Goal: Task Accomplishment & Management: Manage account settings

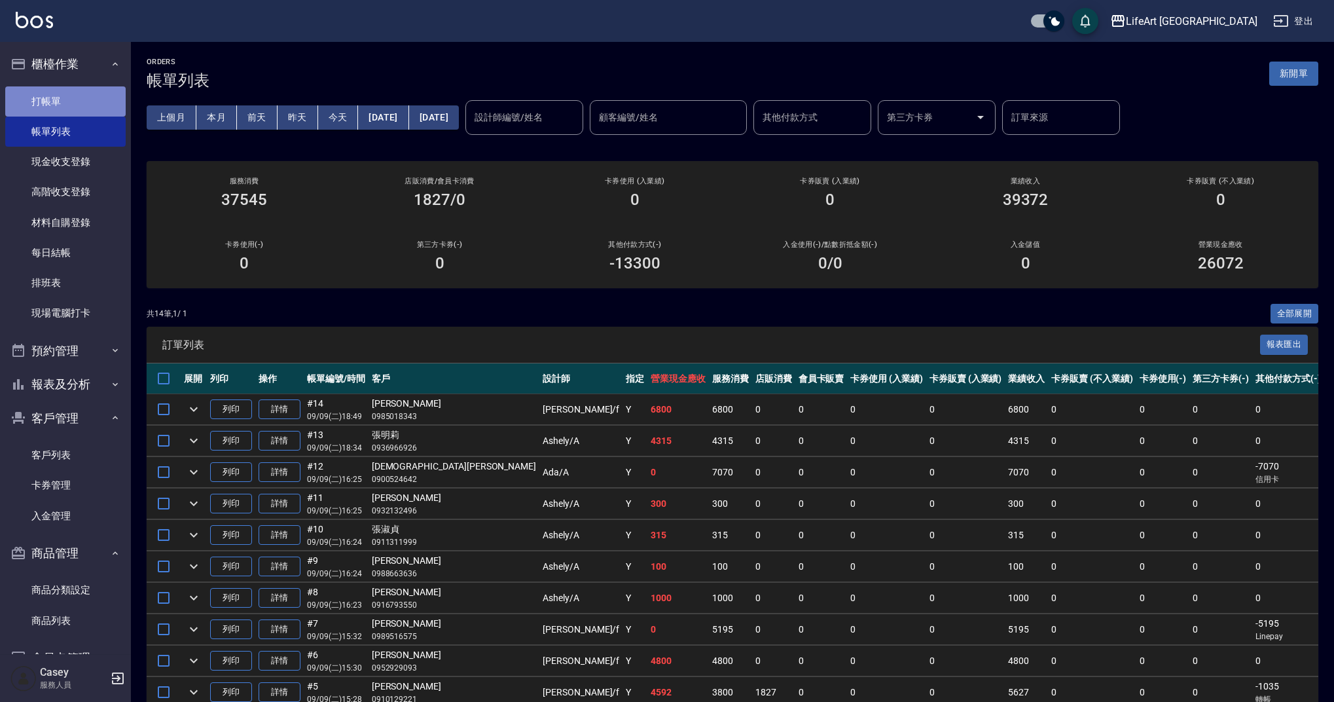
click at [94, 108] on link "打帳單" at bounding box center [65, 101] width 120 height 30
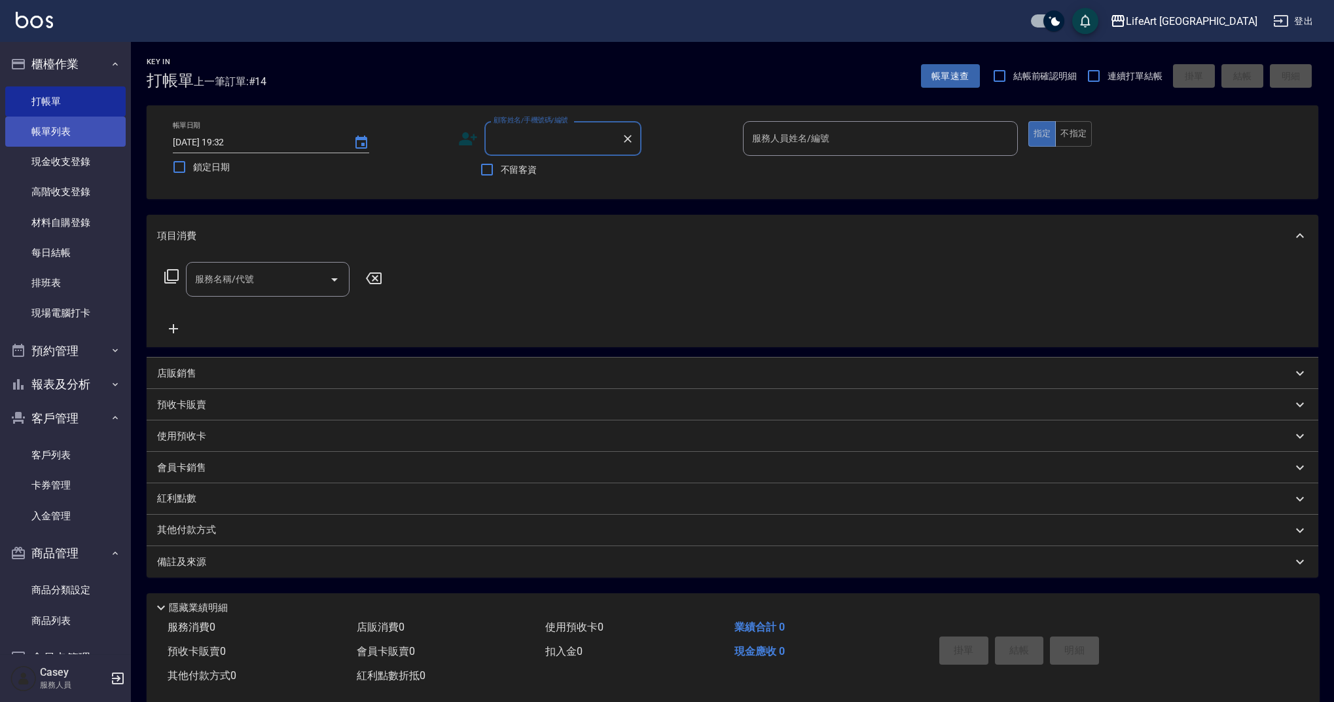
click at [56, 123] on link "帳單列表" at bounding box center [65, 132] width 120 height 30
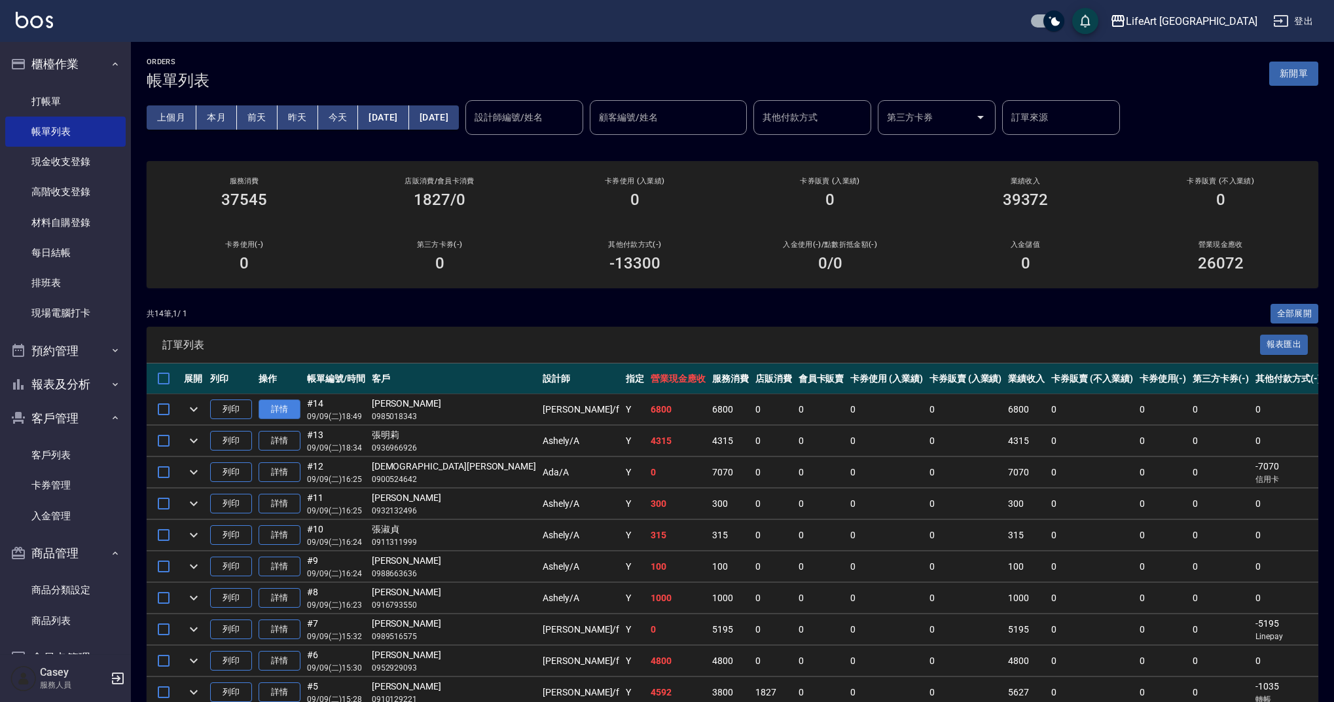
click at [297, 411] on link "詳情" at bounding box center [280, 409] width 42 height 20
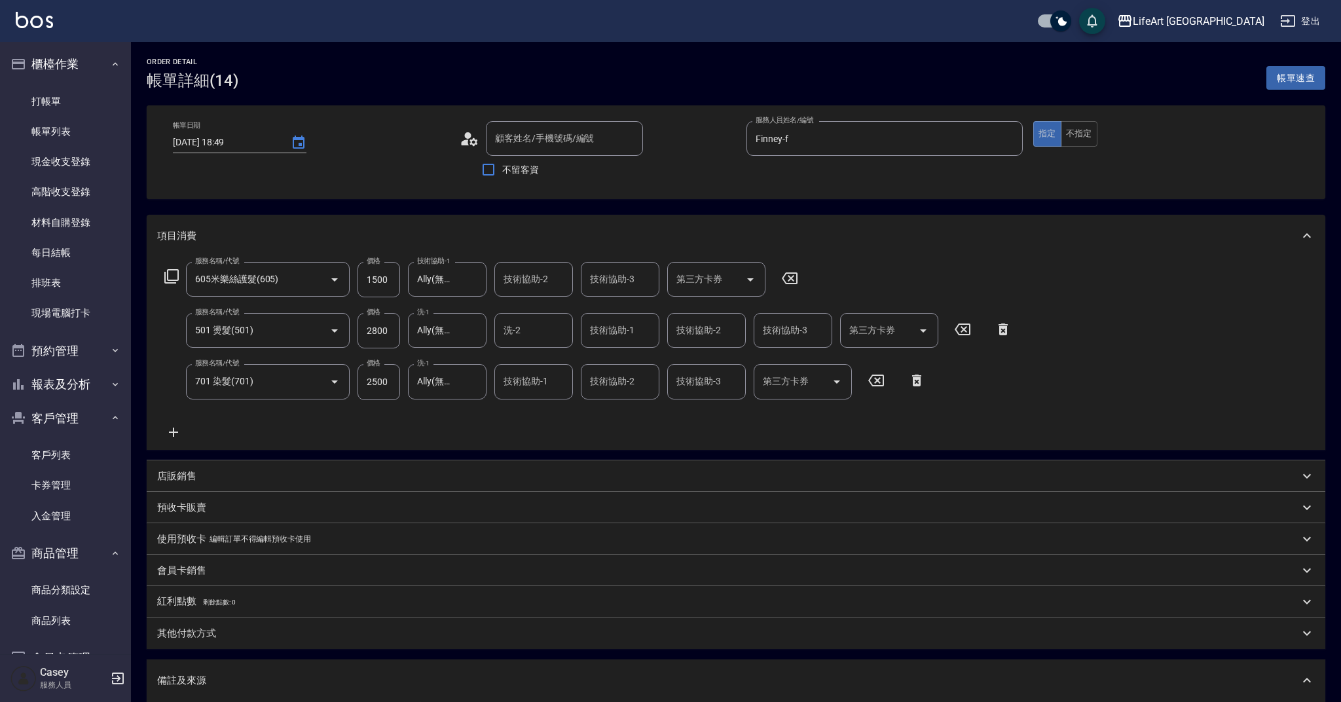
type input "[DATE] 18:49"
type input "Finney-f"
type input "605米樂絲護髮(605)"
type input "501 燙髮(501)"
type input "701 染髮(701)"
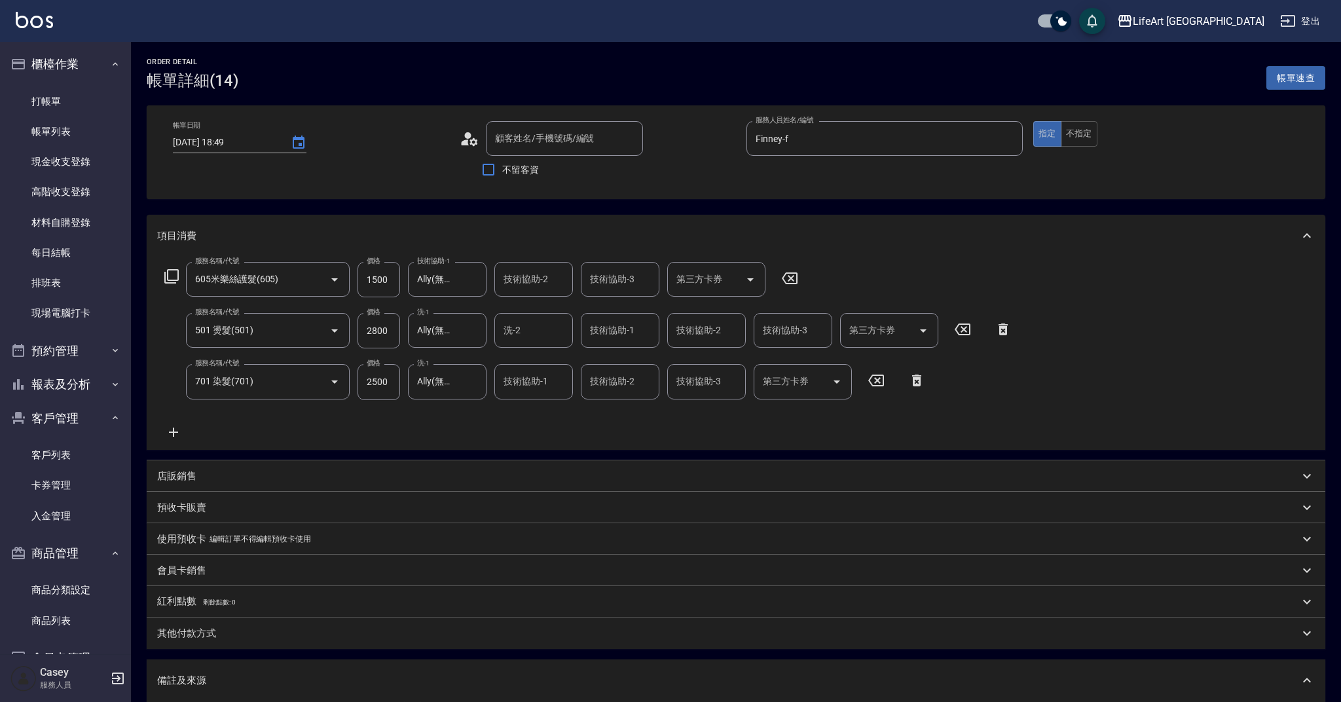
type input "設計師原本客人"
type input "[PERSON_NAME]/0985018343/null"
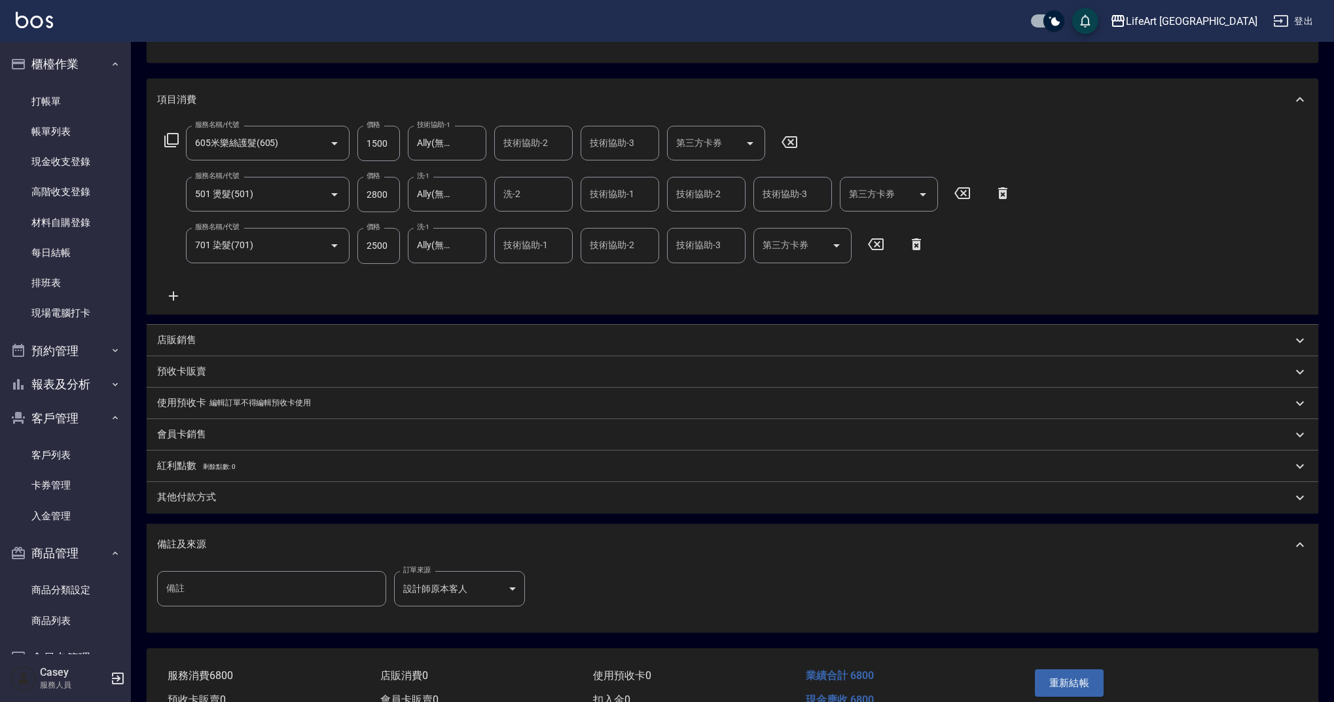
scroll to position [208, 0]
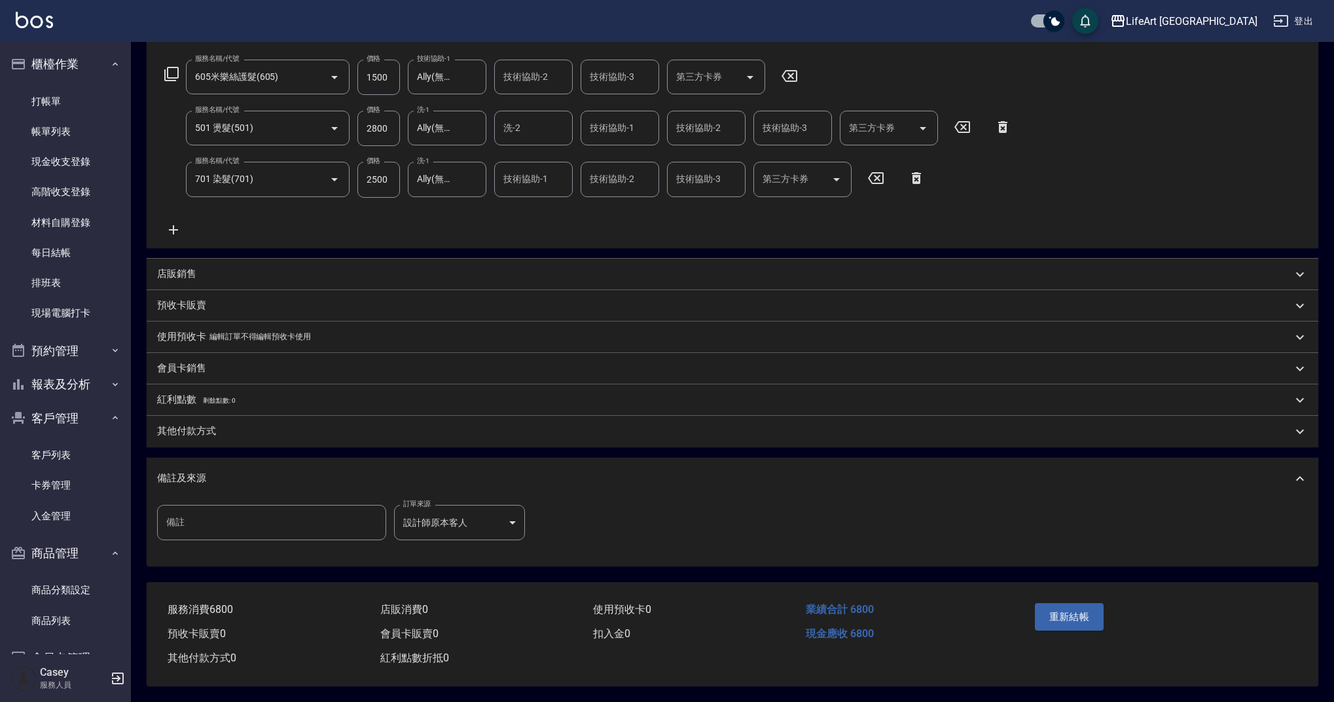
click at [199, 424] on p "其他付款方式" at bounding box center [186, 431] width 59 height 14
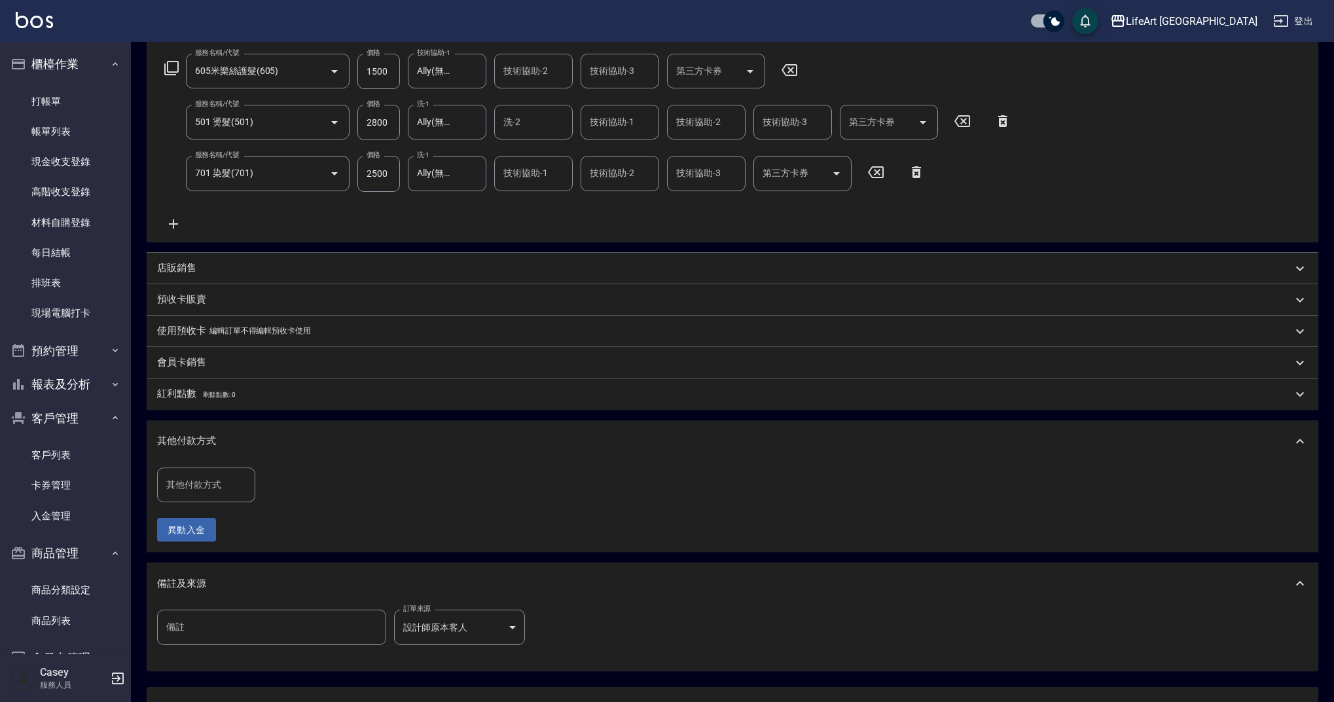
click at [204, 485] on input "其他付款方式" at bounding box center [206, 484] width 86 height 23
click at [194, 530] on span "Linepay" at bounding box center [206, 540] width 98 height 22
type input "Linepay"
drag, startPoint x: 274, startPoint y: 477, endPoint x: 225, endPoint y: 475, distance: 49.1
click at [225, 475] on div "其他付款方式 Linepay 其他付款方式 Linepay金額 0 Linepay金額" at bounding box center [263, 484] width 212 height 35
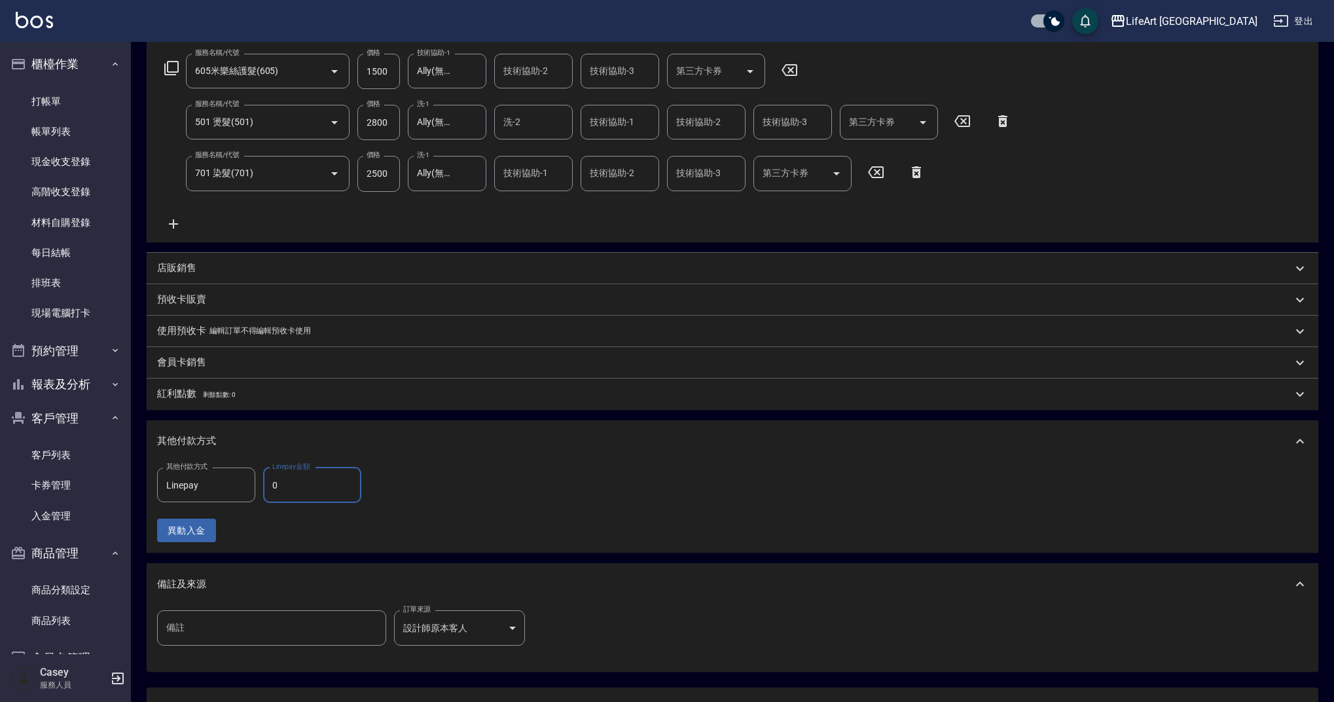
drag, startPoint x: 204, startPoint y: 247, endPoint x: 200, endPoint y: 264, distance: 18.1
click at [203, 250] on div "項目消費 服務名稱/代號 605米樂絲護髮(605) 服務名稱/代號 價格 1500 價格 技術協助-1 Ally(無代號) 技術協助-1 技術協助-2 技術…" at bounding box center [733, 339] width 1172 height 665
click at [197, 271] on div "店販銷售" at bounding box center [724, 268] width 1135 height 14
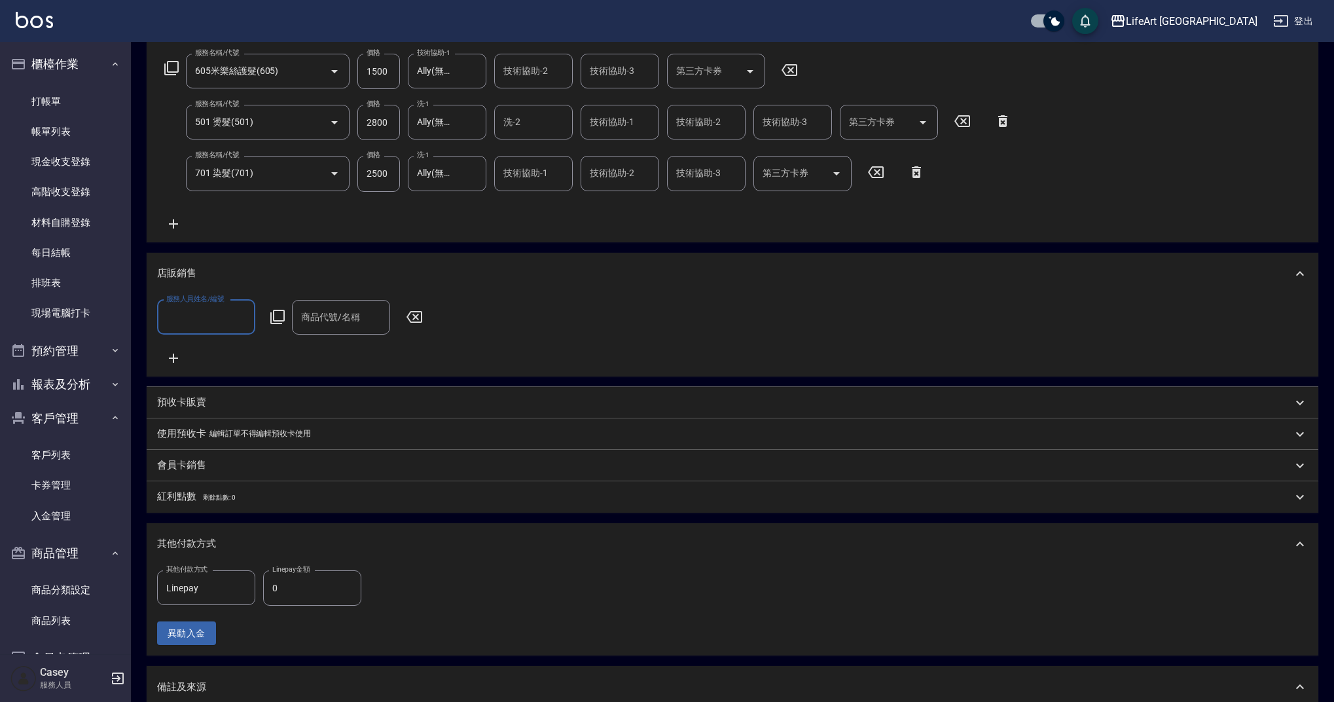
click at [190, 316] on input "服務人員姓名/編號" at bounding box center [206, 317] width 86 height 23
click at [219, 619] on div "Finney -f" at bounding box center [206, 630] width 98 height 22
type input "Finney-f"
click at [314, 312] on input "商品代號/名稱" at bounding box center [341, 317] width 86 height 23
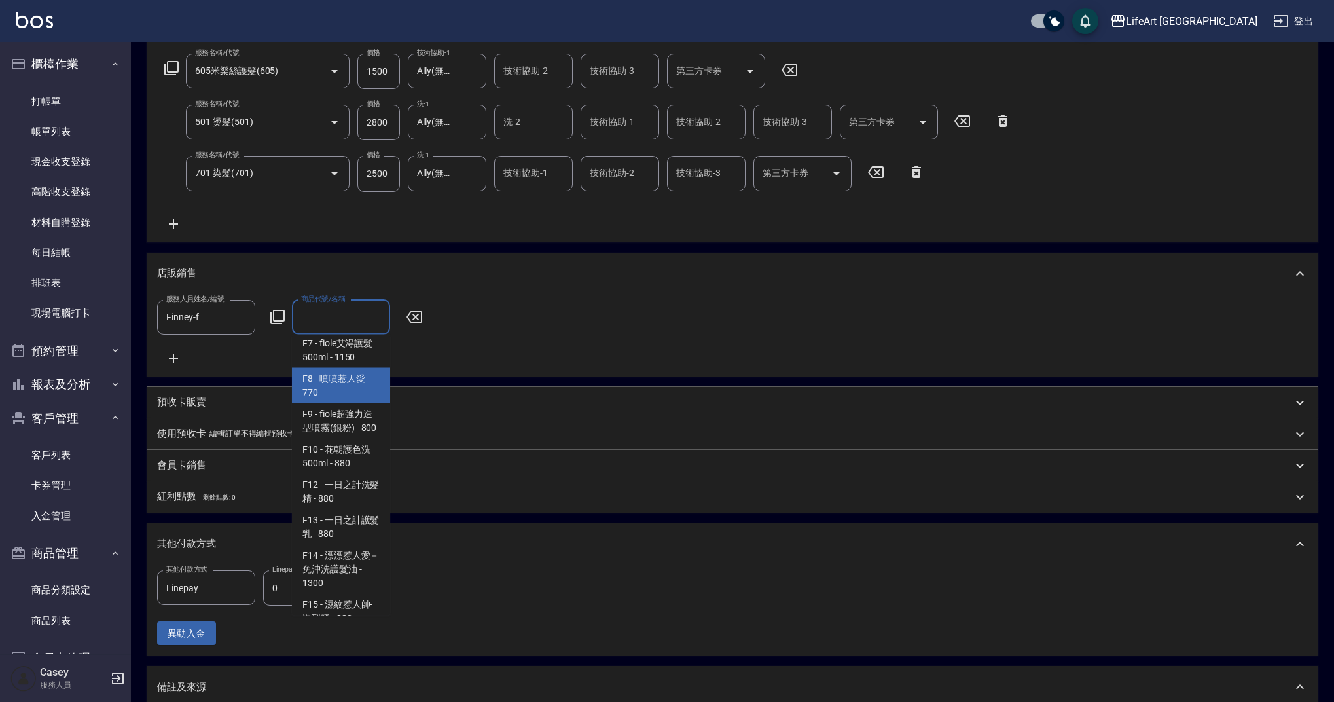
scroll to position [509, 0]
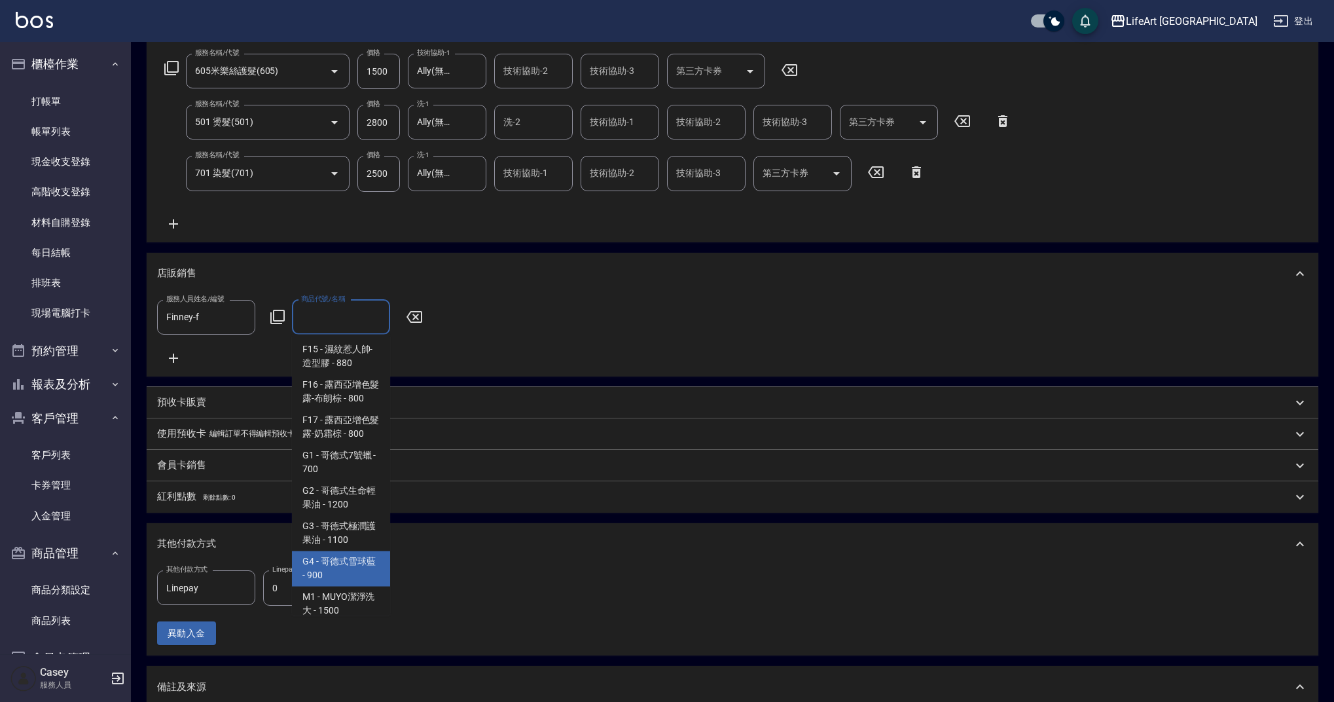
click at [352, 581] on span "G4 - 哥德式雪球藍 - 900" at bounding box center [341, 568] width 98 height 35
type input "哥德式雪球藍"
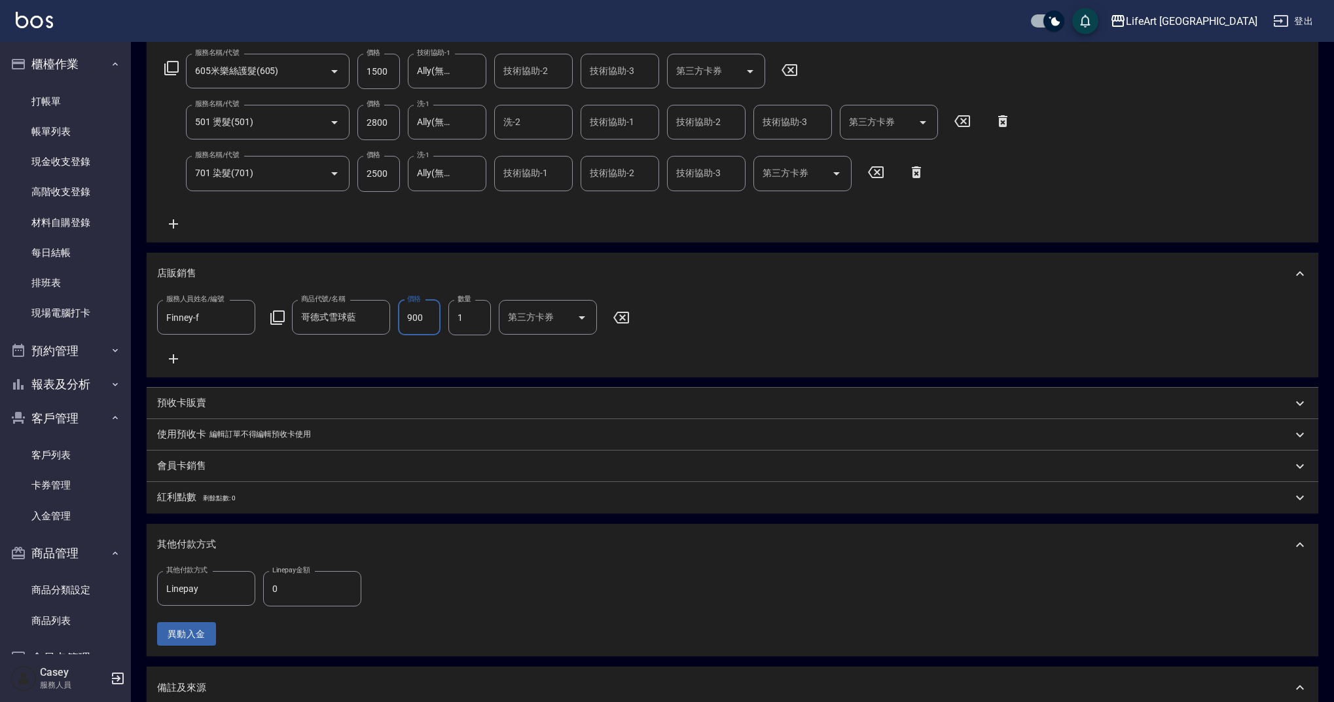
drag, startPoint x: 417, startPoint y: 316, endPoint x: 403, endPoint y: 314, distance: 13.9
click at [405, 314] on input "900" at bounding box center [419, 317] width 43 height 35
click at [400, 314] on input "900" at bounding box center [419, 317] width 43 height 35
type input "810"
click at [199, 502] on p "紅利點數 剩餘點數: 0" at bounding box center [196, 497] width 78 height 14
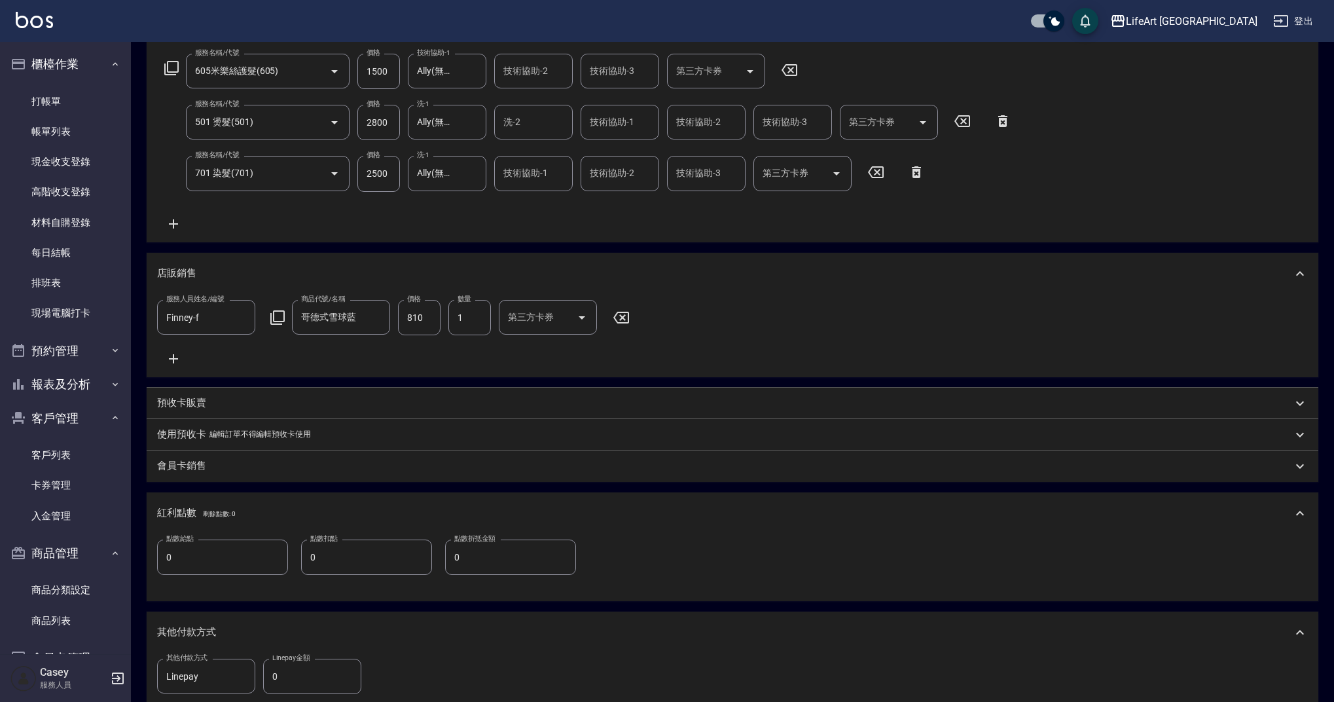
click at [192, 503] on div "紅利點數 剩餘點數: 0" at bounding box center [733, 513] width 1172 height 42
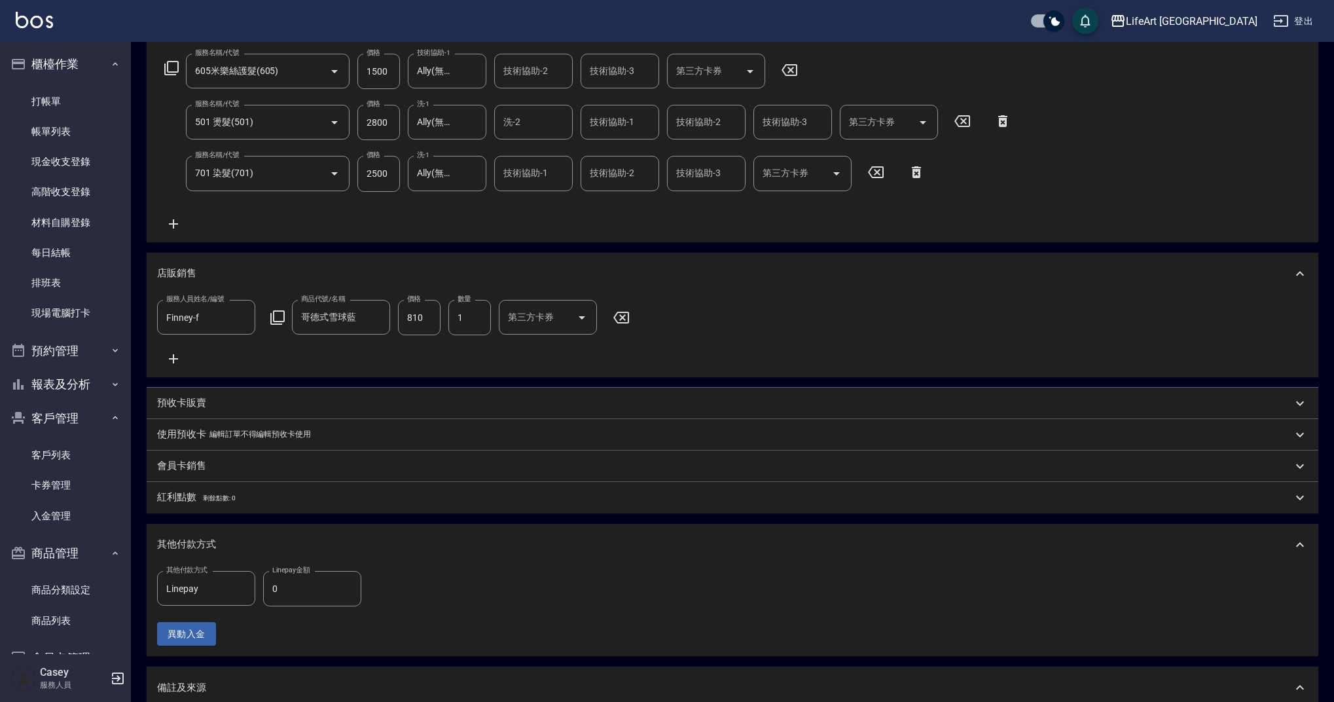
click at [323, 606] on input "0" at bounding box center [312, 588] width 98 height 35
drag, startPoint x: 285, startPoint y: 602, endPoint x: 238, endPoint y: 598, distance: 47.3
click at [238, 598] on div "其他付款方式 Linepay 其他付款方式 Linepay金額 0 Linepay金額" at bounding box center [263, 588] width 212 height 35
type input "3610"
click at [306, 178] on input "701 染髮(701)" at bounding box center [249, 173] width 115 height 23
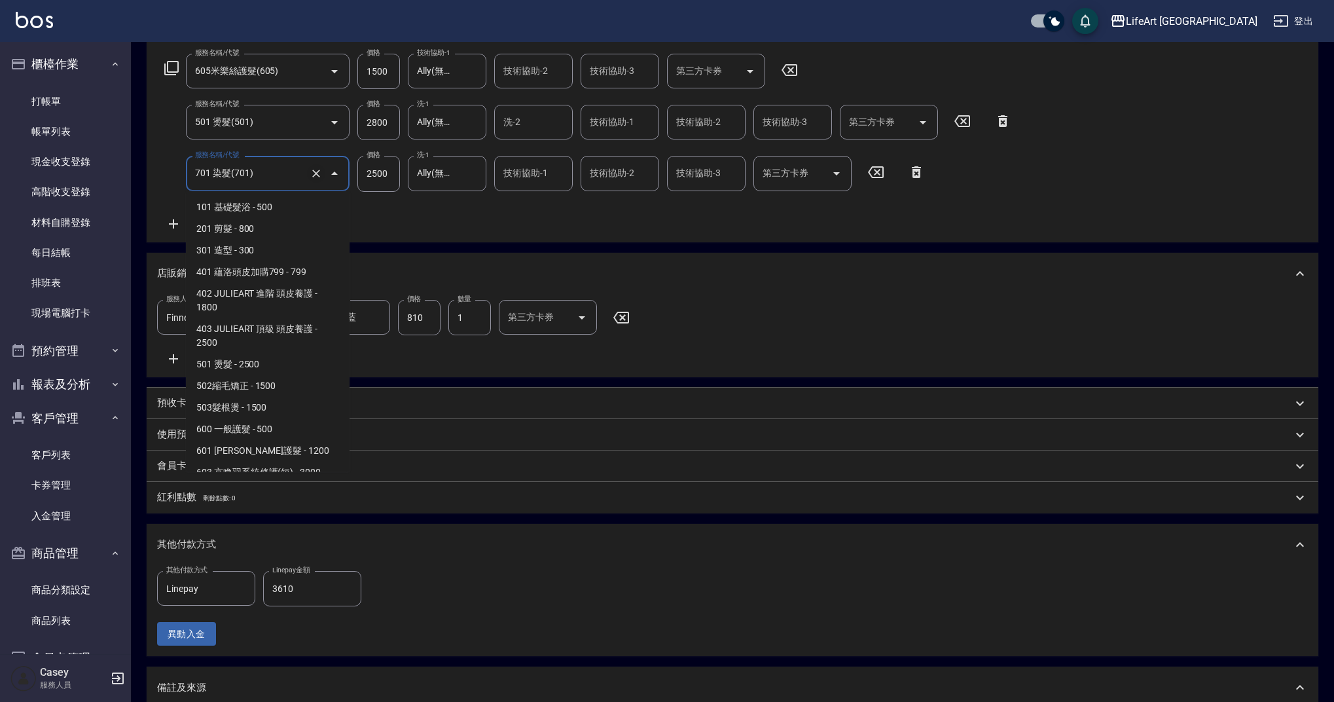
scroll to position [119, 0]
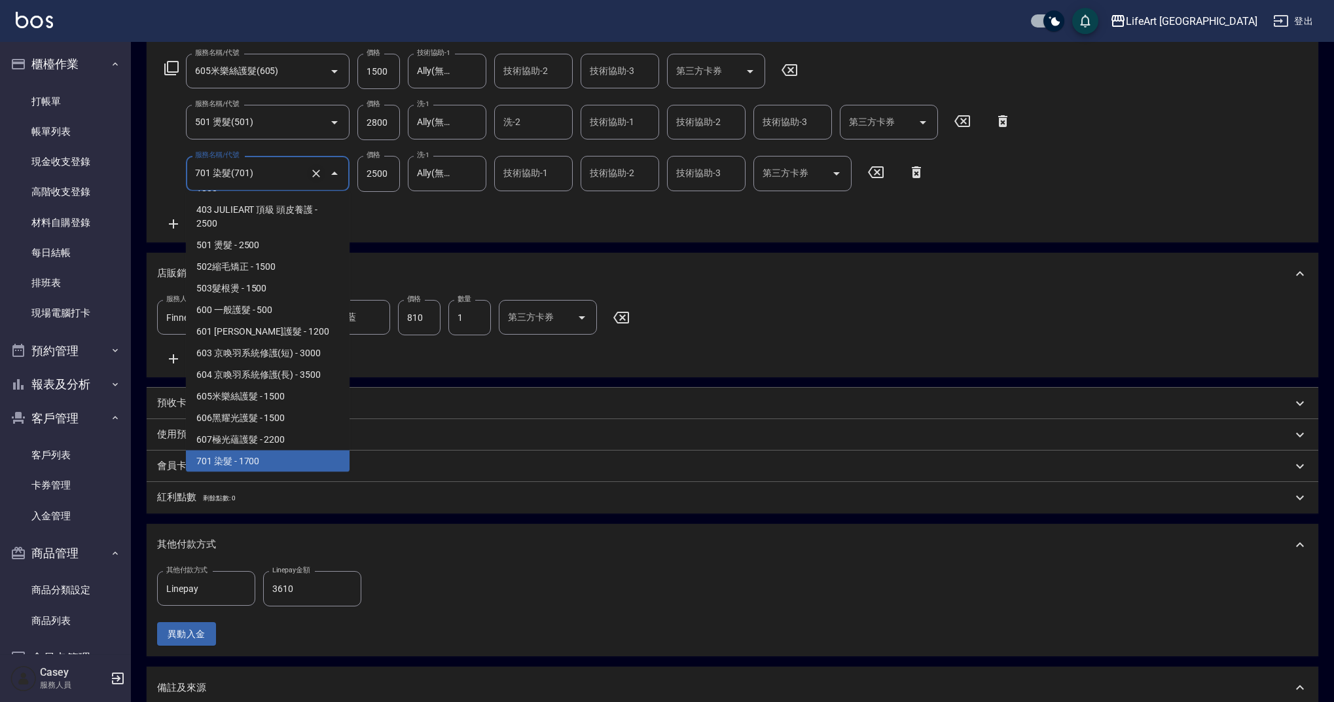
click at [316, 174] on icon "Clear" at bounding box center [316, 173] width 13 height 13
click at [313, 69] on icon "Clear" at bounding box center [316, 71] width 13 height 13
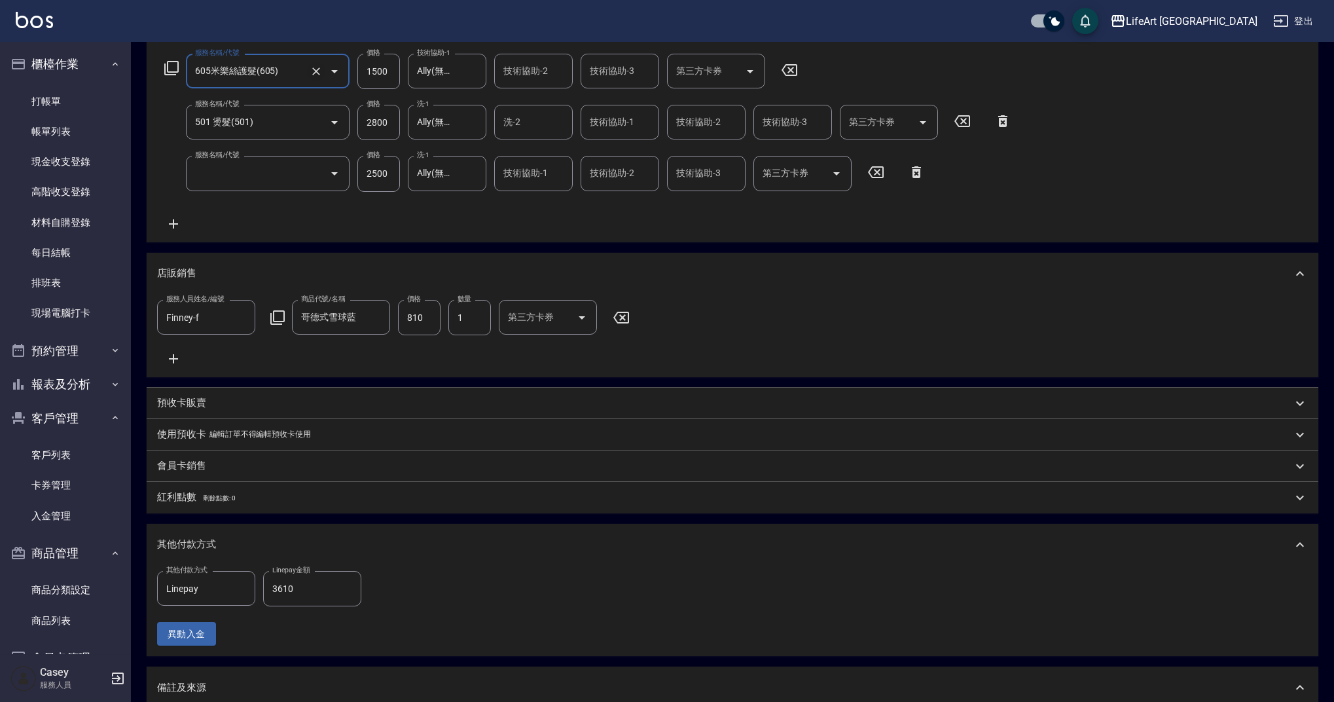
type input "701 染髮(701)"
type input "605米樂絲護髮(605)"
click at [909, 171] on icon at bounding box center [916, 172] width 33 height 16
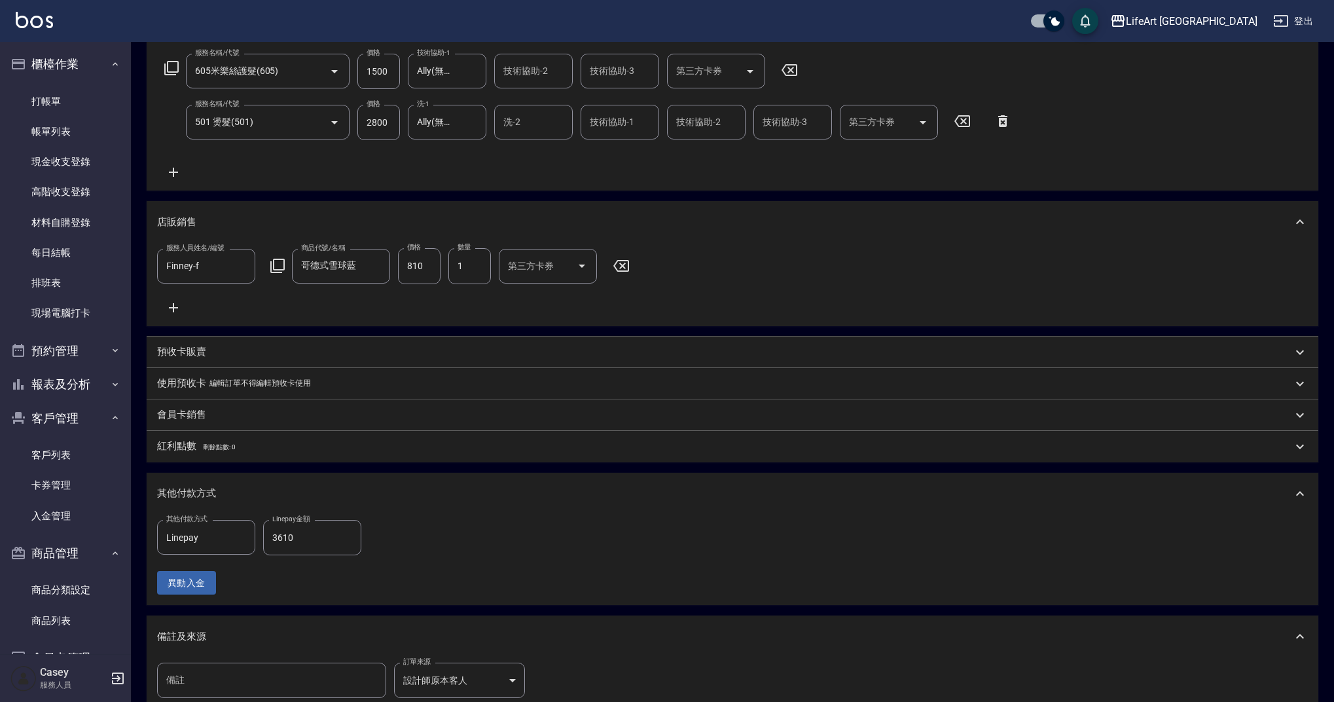
click at [799, 73] on icon at bounding box center [789, 70] width 33 height 16
click at [495, 177] on div "服務名稱/代號 服務名稱/代號 第三方卡券 第三方卡券 服務名稱/代號 501 燙髮(501) 服務名稱/代號 價格 2800 價格 洗-1 Ally(無代號…" at bounding box center [588, 117] width 862 height 126
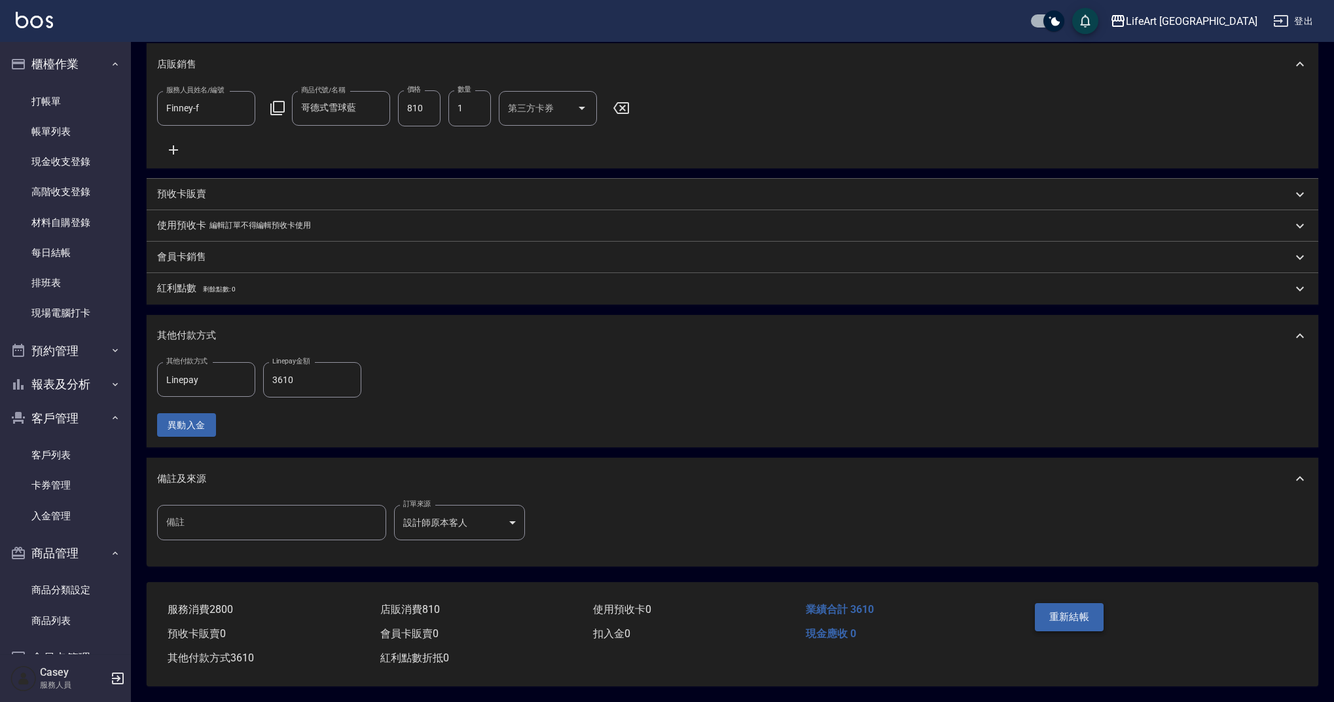
click at [1103, 608] on button "重新結帳" at bounding box center [1069, 616] width 69 height 27
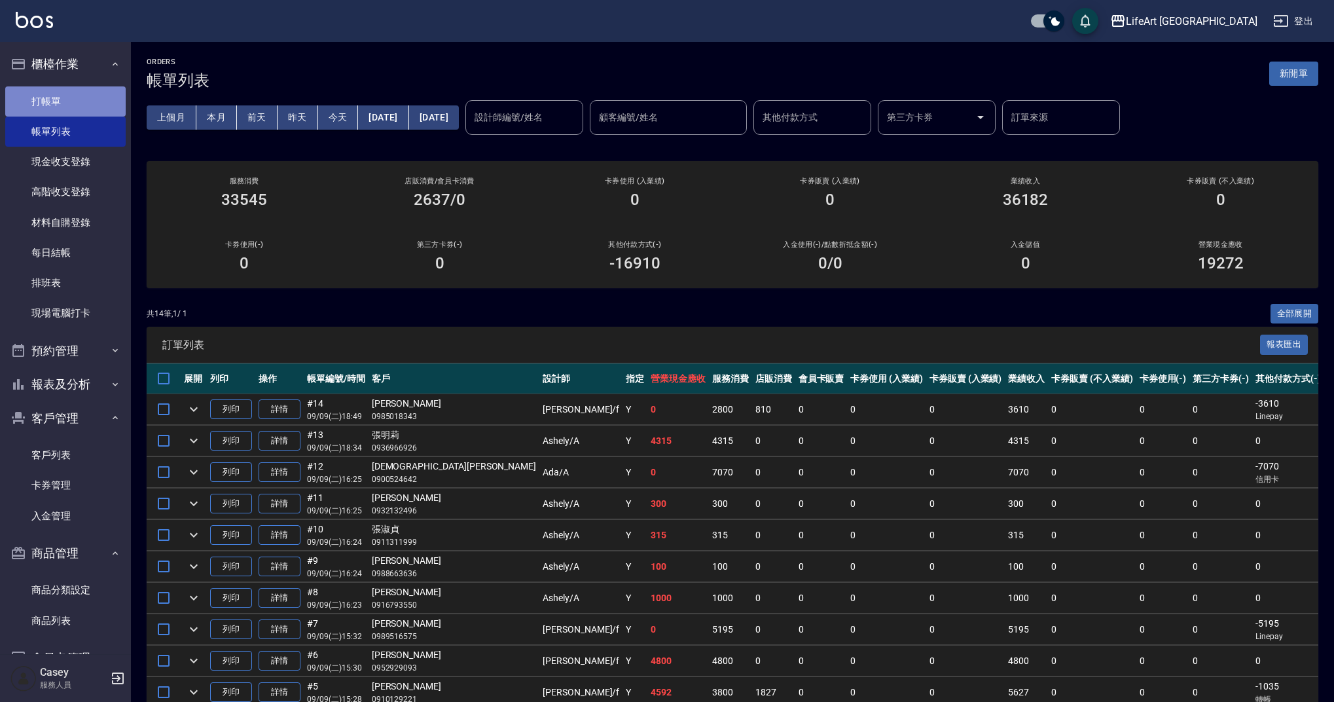
click at [65, 102] on link "打帳單" at bounding box center [65, 101] width 120 height 30
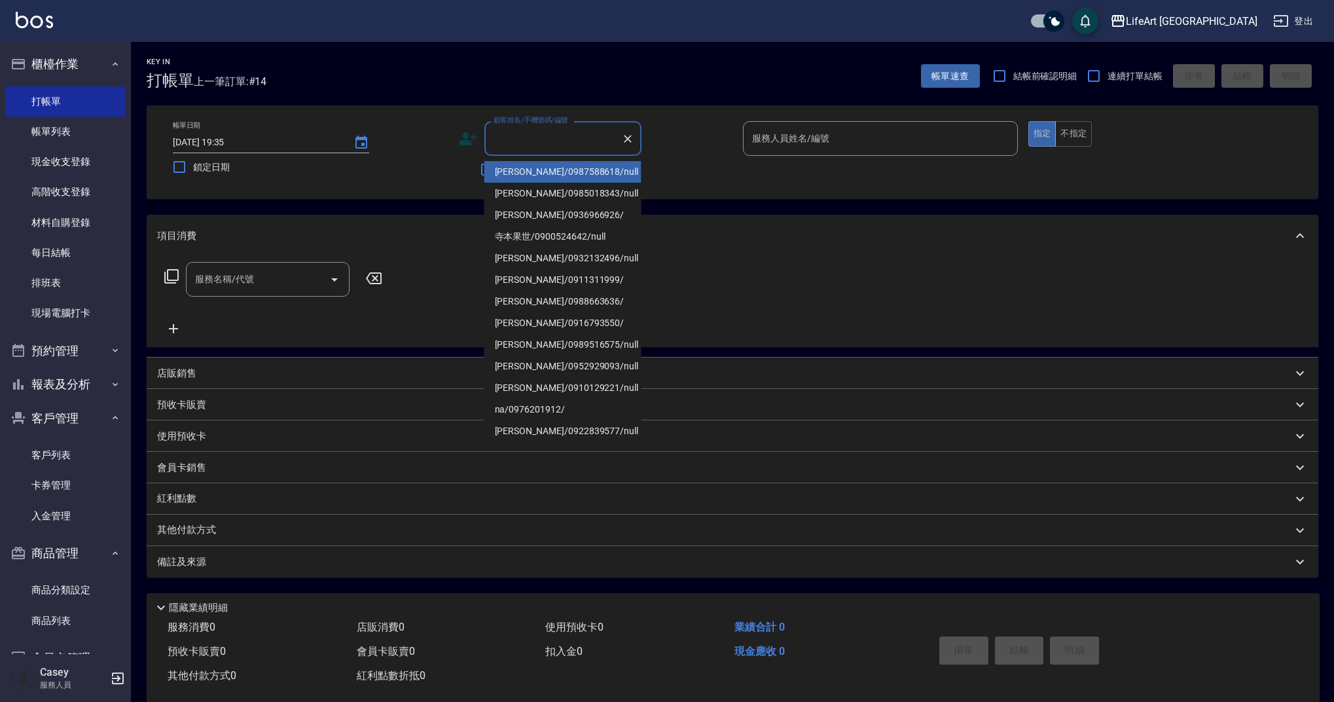
click at [581, 141] on input "顧客姓名/手機號碼/編號" at bounding box center [553, 138] width 126 height 23
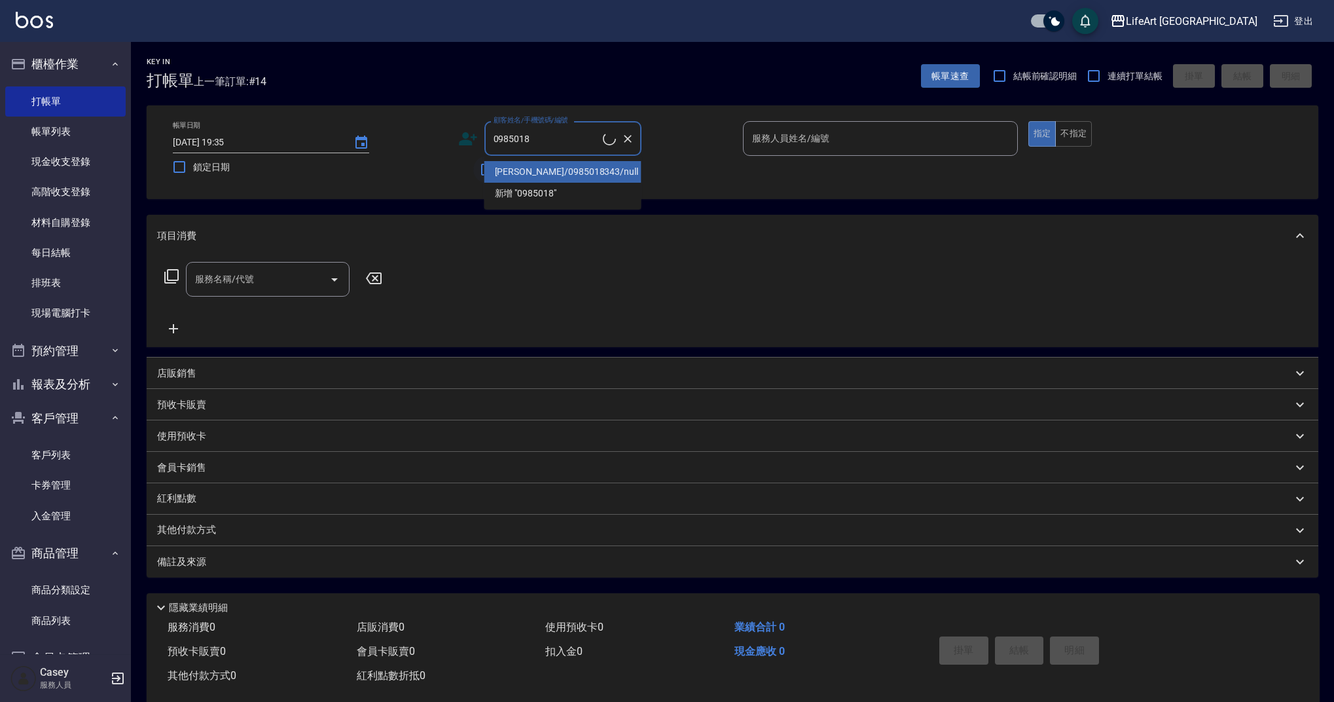
click at [535, 169] on li "[PERSON_NAME]/0985018343/null" at bounding box center [562, 172] width 157 height 22
type input "[PERSON_NAME]/0985018343/null"
type input "Finney-f"
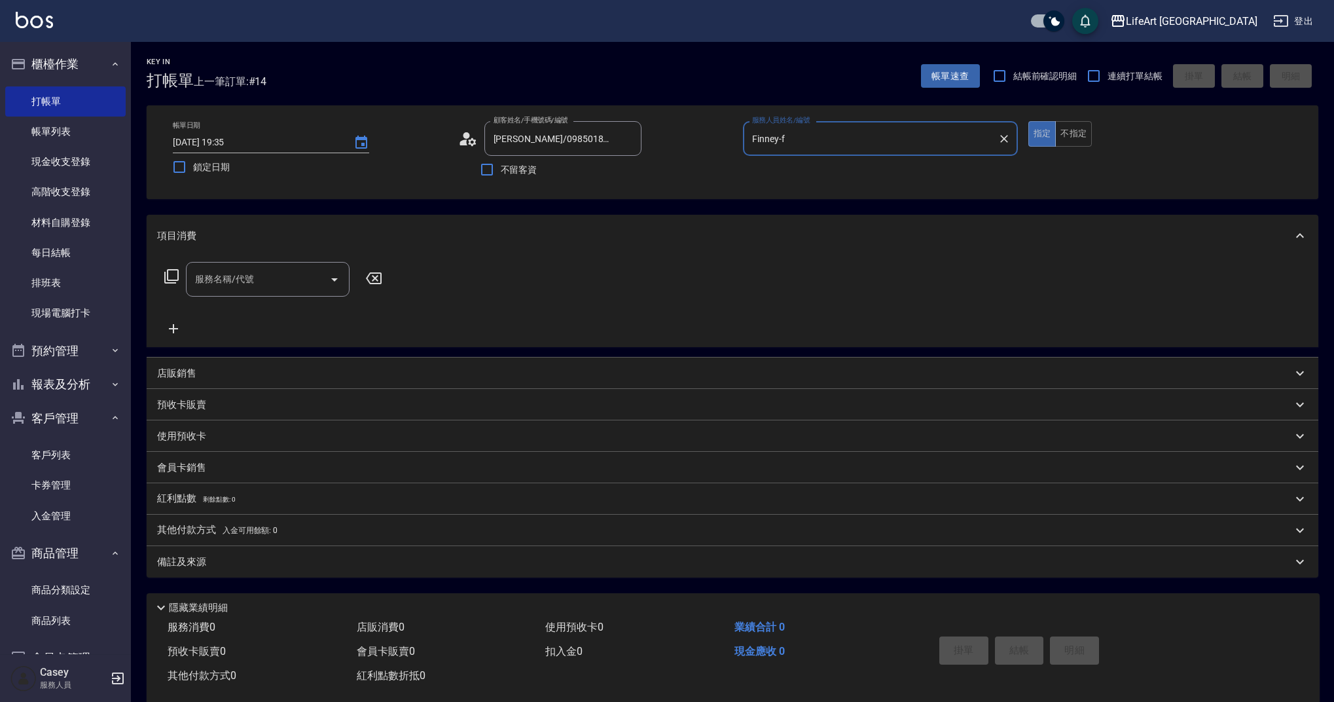
click at [258, 294] on div "服務名稱/代號" at bounding box center [268, 279] width 164 height 35
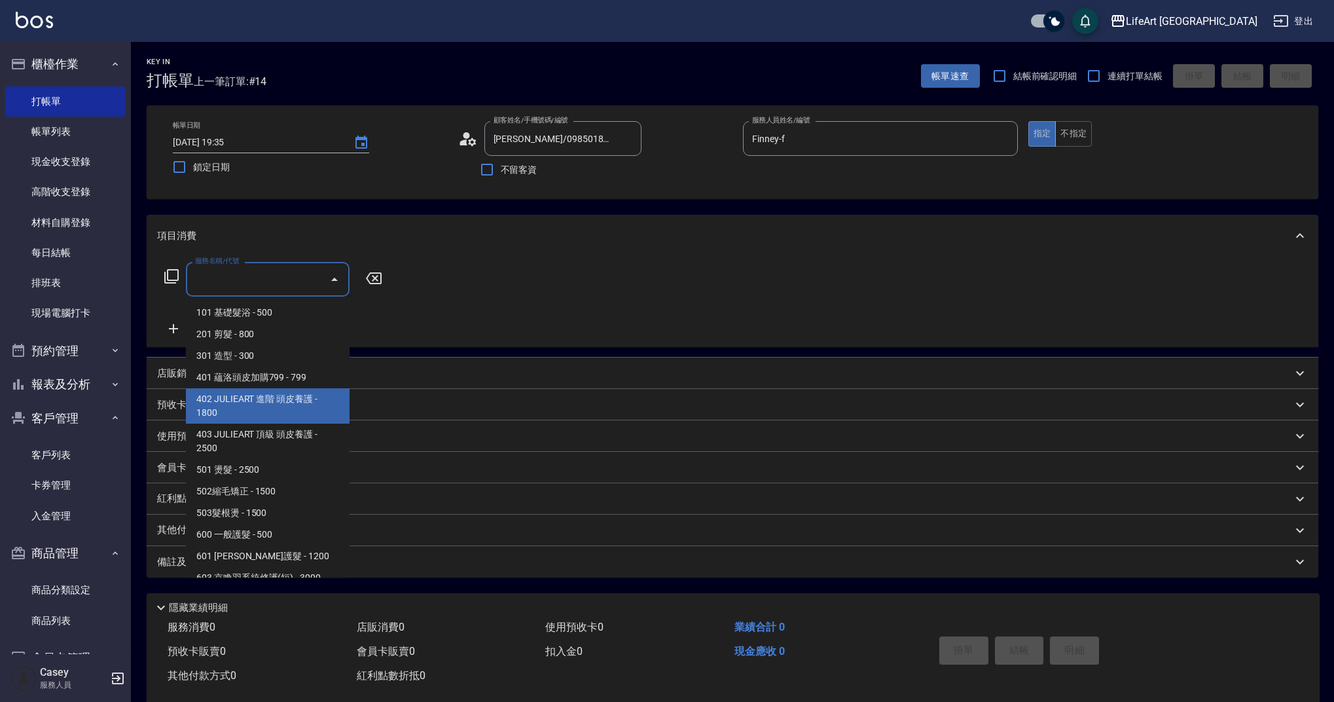
scroll to position [168, 0]
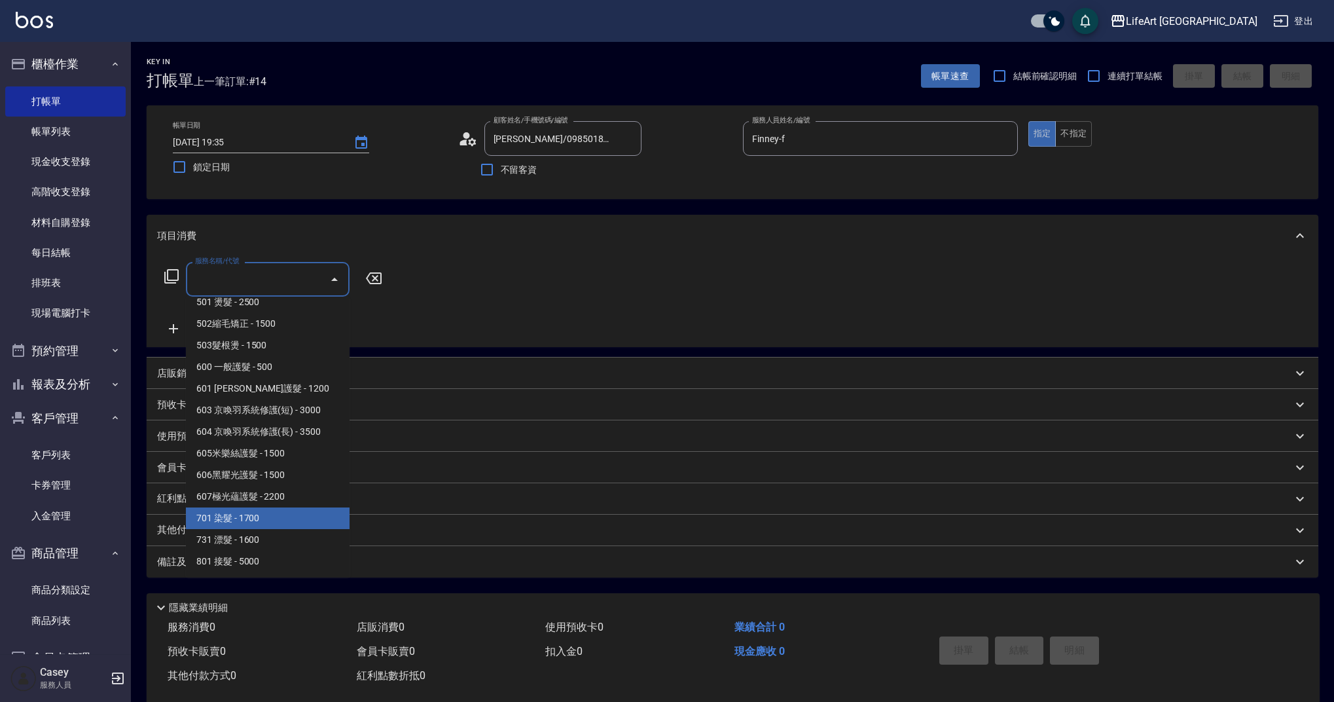
click at [265, 518] on span "701 染髮 - 1700" at bounding box center [268, 518] width 164 height 22
type input "701 染髮(701)"
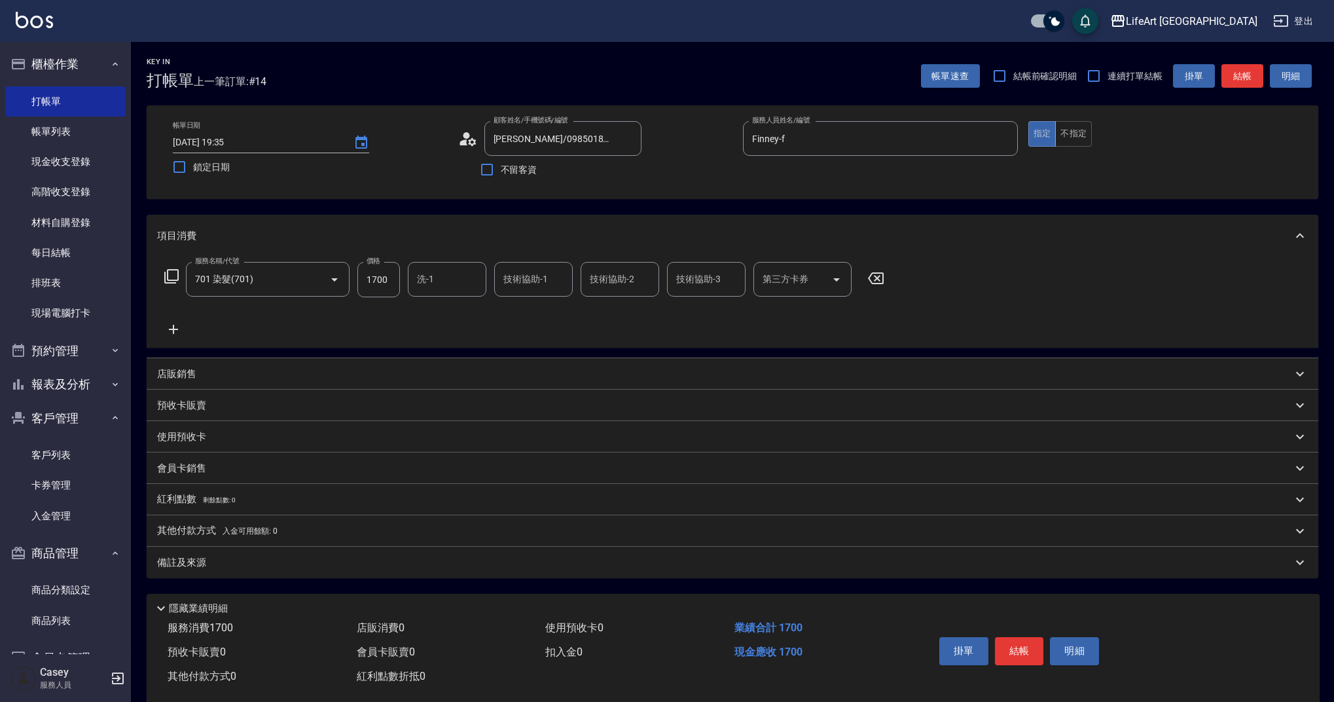
click at [182, 328] on icon at bounding box center [173, 329] width 33 height 16
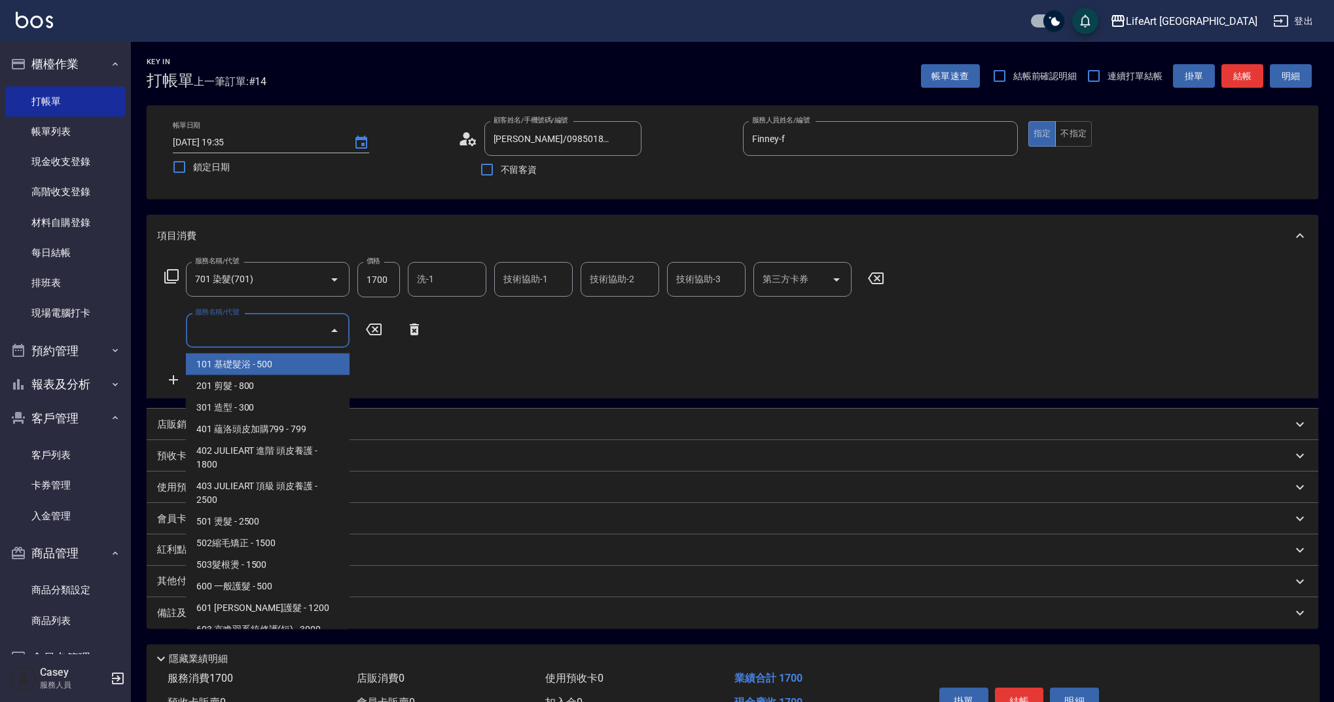
click at [225, 330] on input "服務名稱/代號" at bounding box center [258, 330] width 132 height 23
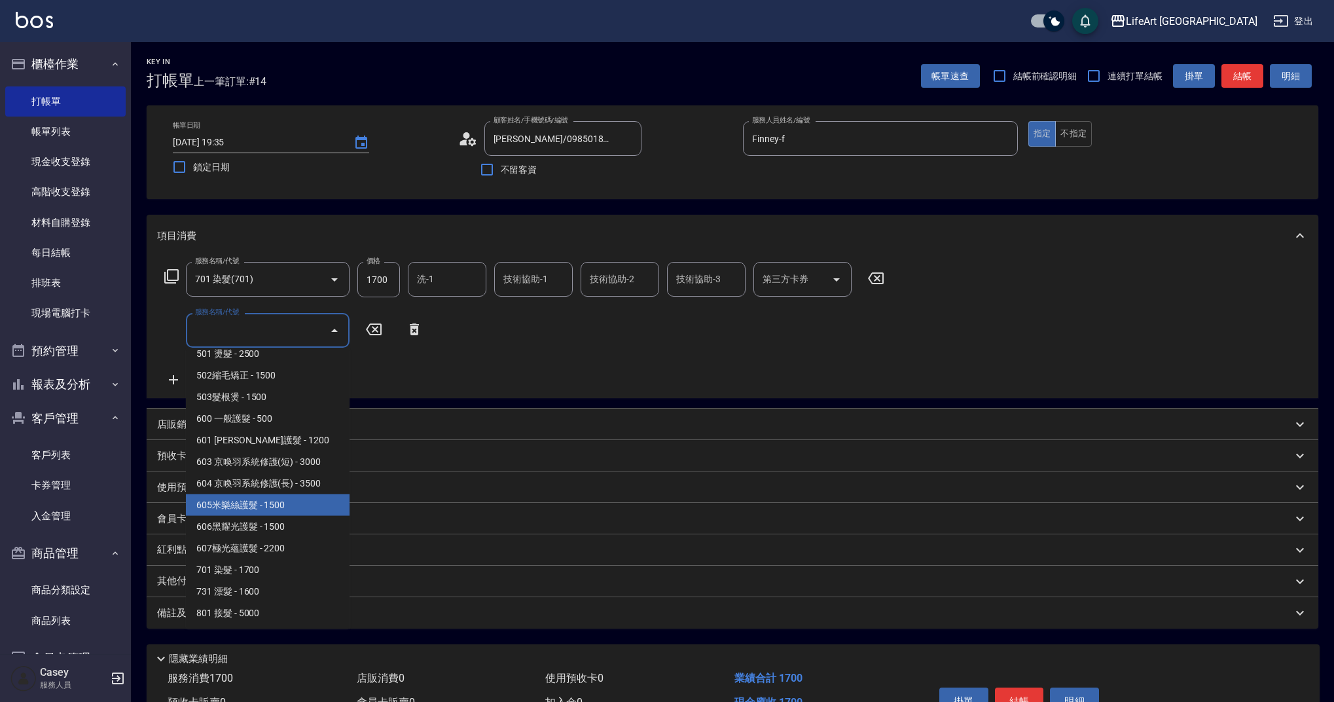
click at [245, 505] on span "605米樂絲護髮 - 1500" at bounding box center [268, 505] width 164 height 22
type input "605米樂絲護髮(605)"
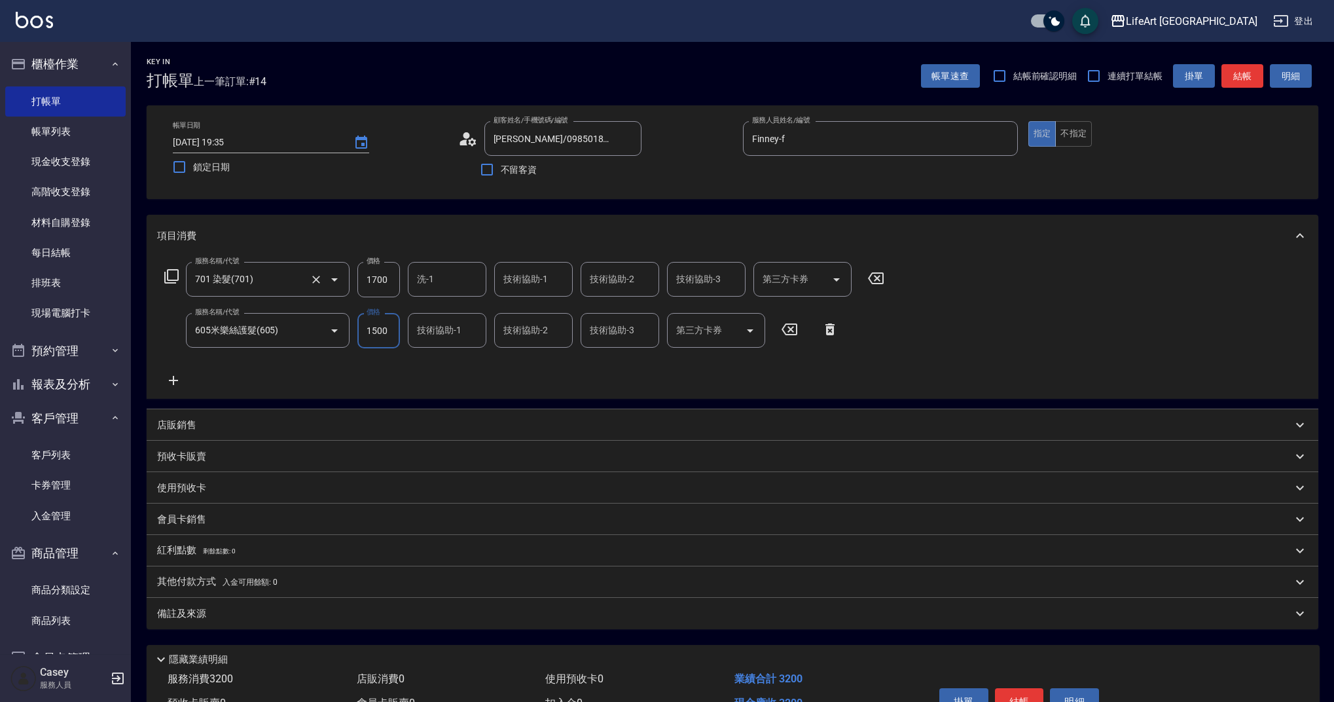
drag, startPoint x: 392, startPoint y: 279, endPoint x: 339, endPoint y: 274, distance: 52.6
click at [339, 274] on div "服務名稱/代號 701 染髮(701) 服務名稱/代號 價格 1700 價格 洗-1 洗-1 技術協助-1 技術協助-1 技術協助-2 技術協助-2 技術協助…" at bounding box center [524, 279] width 735 height 35
drag, startPoint x: 390, startPoint y: 283, endPoint x: 341, endPoint y: 274, distance: 49.3
click at [341, 274] on div "服務名稱/代號 701 染髮(701) 服務名稱/代號 價格 1700 價格 洗-1 洗-1 技術協助-1 技術協助-1 技術協助-2 技術協助-2 技術協助…" at bounding box center [524, 279] width 735 height 35
drag, startPoint x: 453, startPoint y: 296, endPoint x: 448, endPoint y: 289, distance: 8.5
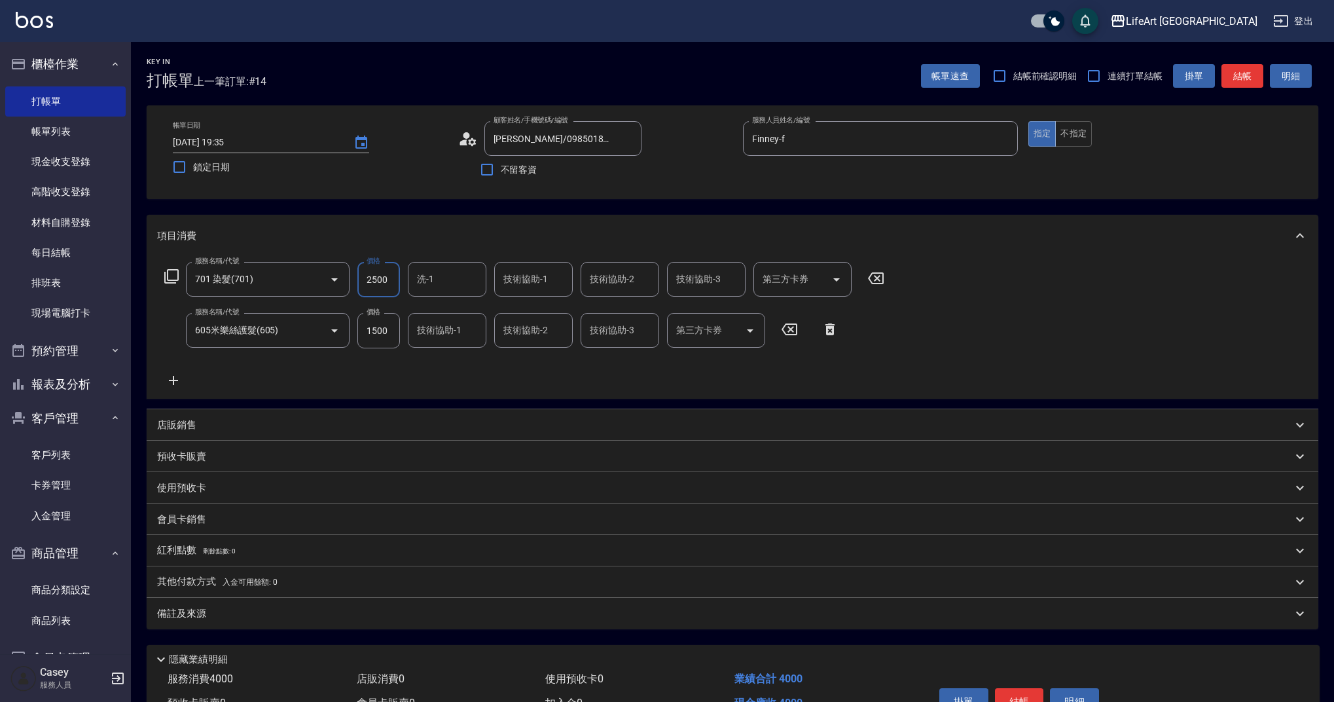
click at [453, 296] on div "洗-1" at bounding box center [447, 279] width 79 height 35
type input "2500"
click at [456, 612] on span "Ally (無代號)" at bounding box center [442, 619] width 48 height 14
type input "Ally(無代號)"
click at [437, 329] on div "技術協助-1 技術協助-1" at bounding box center [447, 330] width 79 height 35
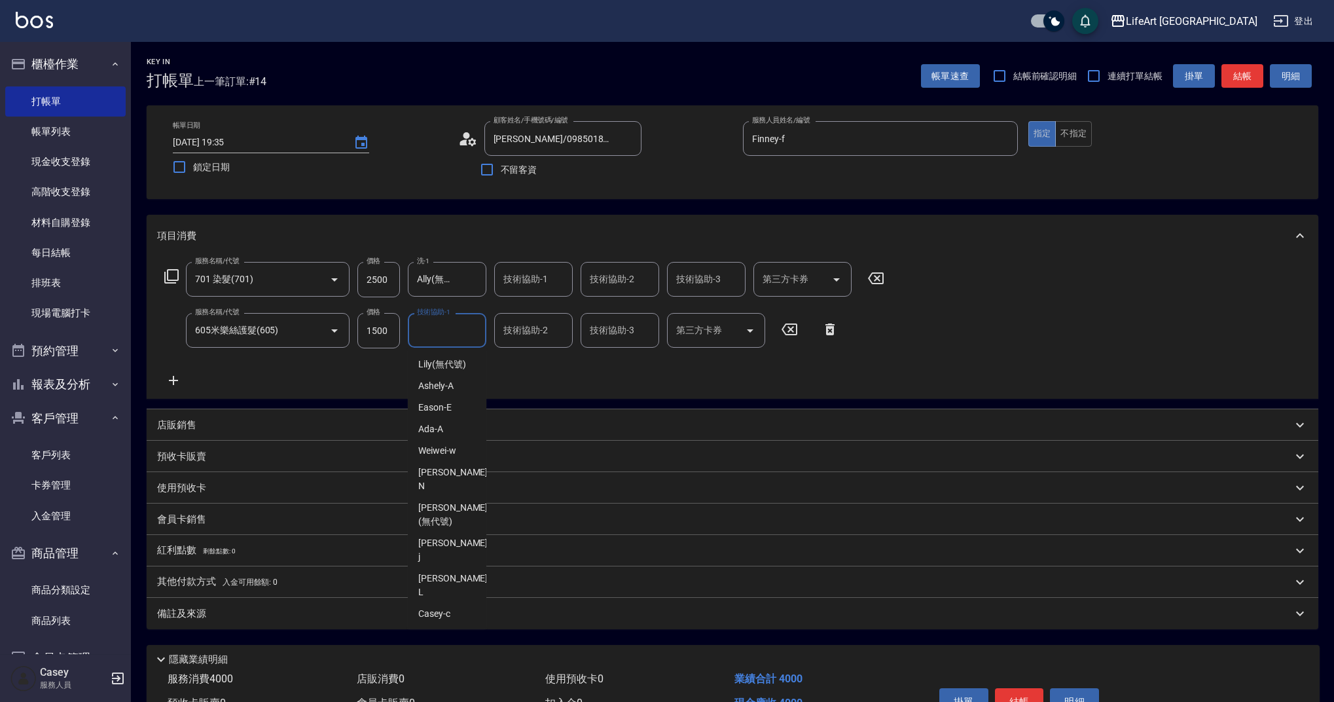
click at [454, 664] on span "Ally (無代號)" at bounding box center [442, 671] width 48 height 14
type input "Ally(無代號)"
click at [233, 610] on div "備註及來源" at bounding box center [724, 614] width 1135 height 14
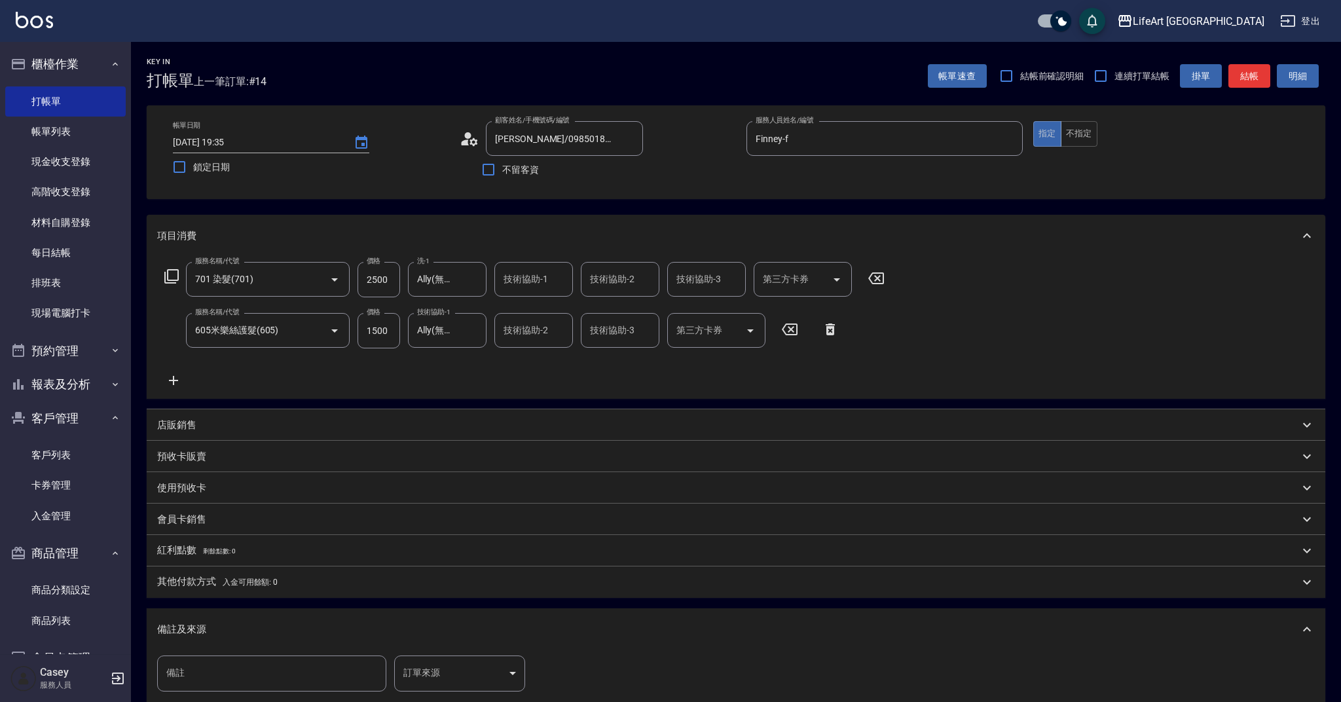
click at [492, 682] on body "LifeArt 蘆洲 登出 櫃檯作業 打帳單 帳單列表 現金收支登錄 高階收支登錄 材料自購登錄 每日結帳 排班表 現場電腦打卡 預約管理 預約管理 單日預約…" at bounding box center [670, 430] width 1341 height 860
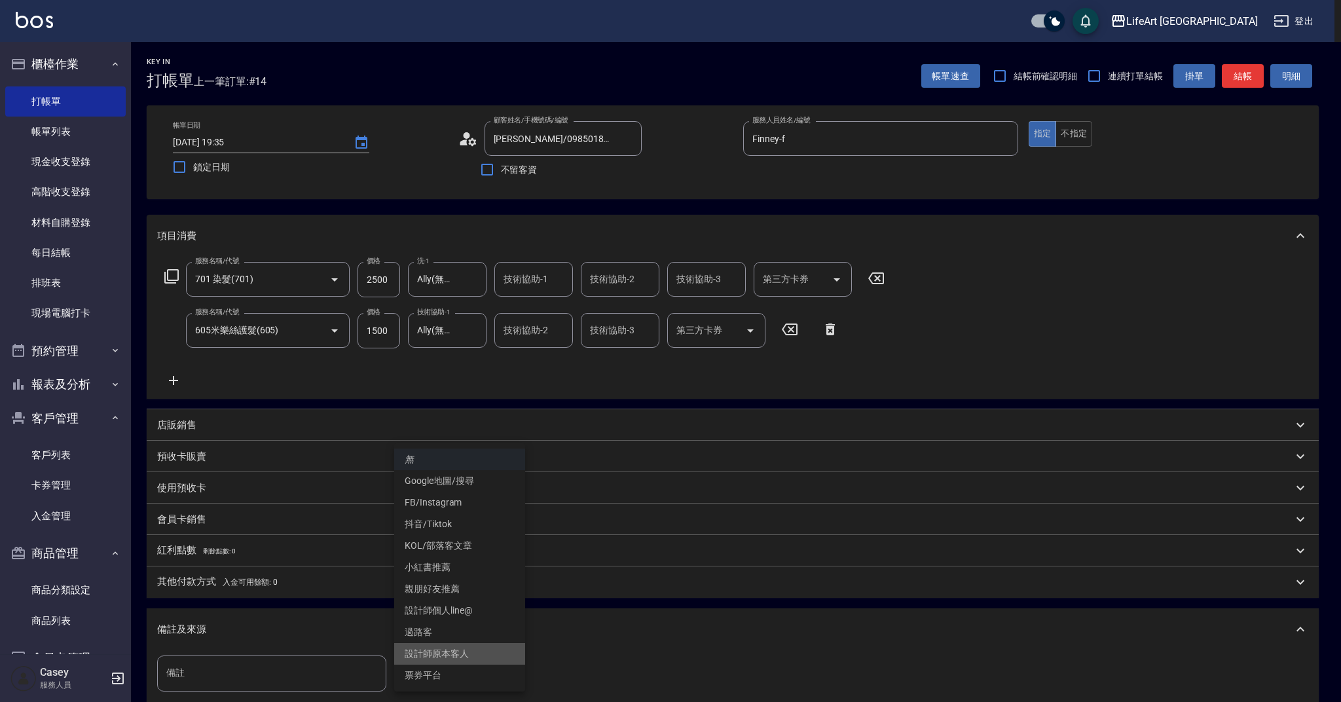
click at [446, 651] on li "設計師原本客人" at bounding box center [459, 654] width 131 height 22
type input "設計師原本客人"
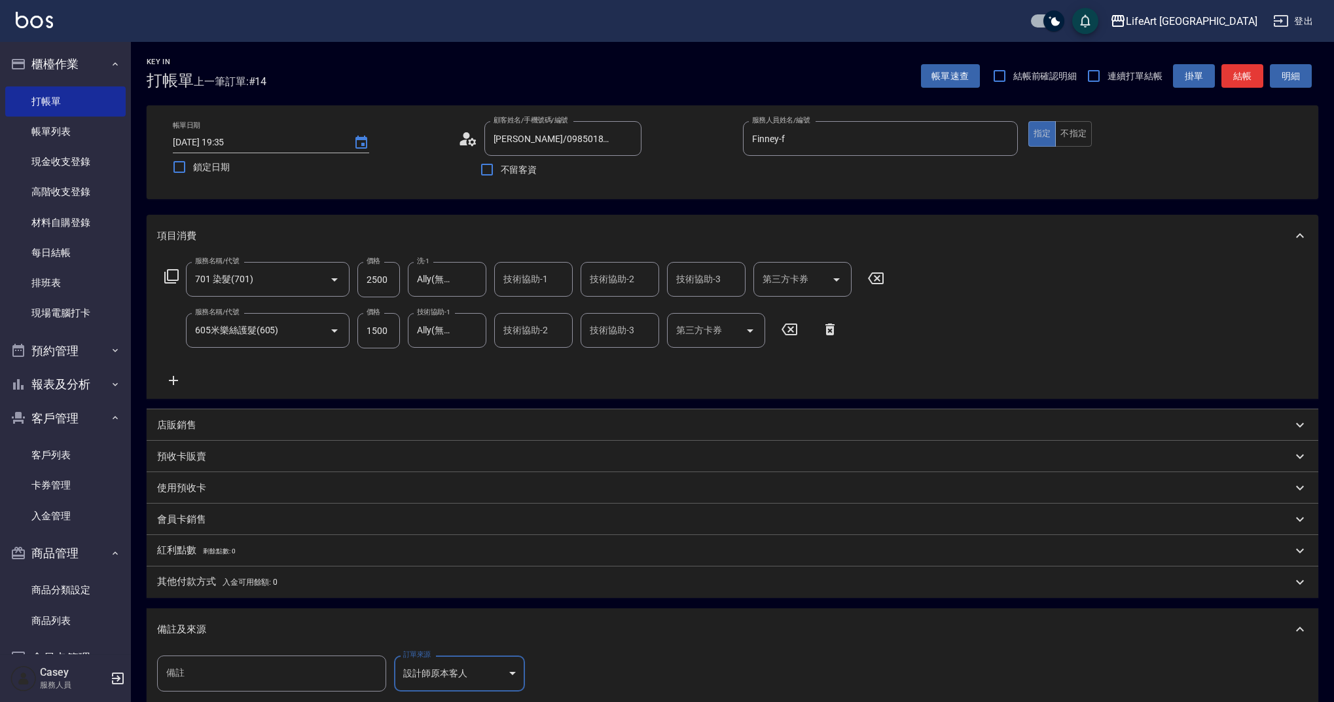
click at [202, 636] on div "備註及來源" at bounding box center [733, 629] width 1172 height 42
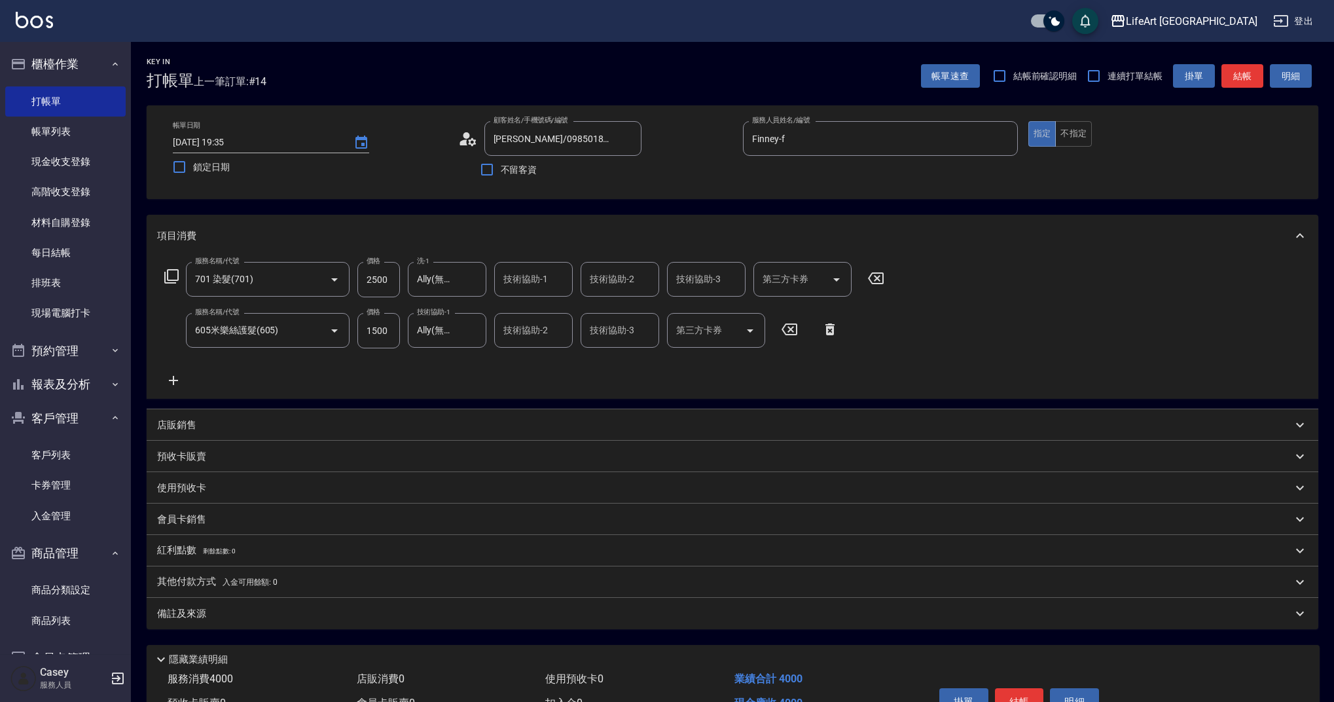
click at [223, 574] on div "其他付款方式 入金可用餘額: 0" at bounding box center [733, 581] width 1172 height 31
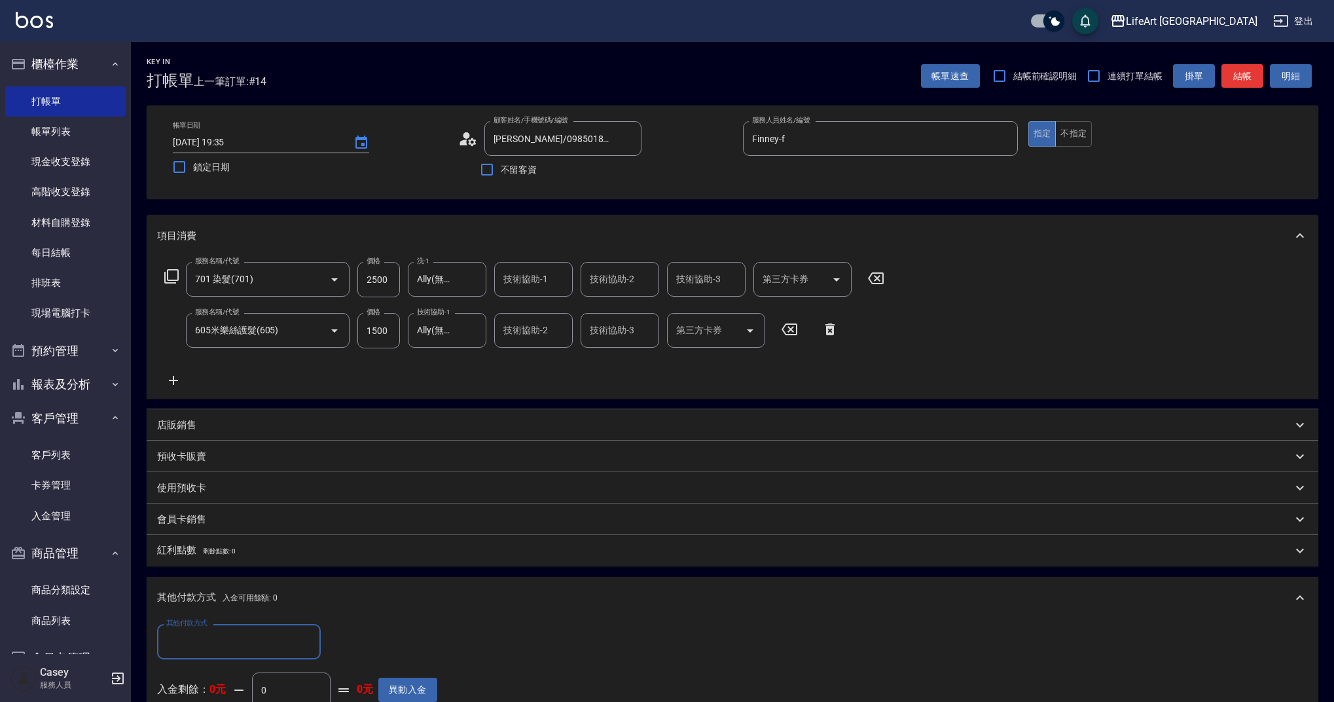
click at [210, 622] on div "其他付款方式 其他付款方式 入金剩餘： 0元 0 ​ 整筆扣入金 0元 異動入金" at bounding box center [733, 680] width 1172 height 122
click at [207, 640] on input "其他付款方式" at bounding box center [239, 641] width 152 height 23
click at [200, 543] on span "轉帳" at bounding box center [239, 544] width 164 height 22
type input "轉帳"
drag, startPoint x: 326, startPoint y: 653, endPoint x: 312, endPoint y: 653, distance: 14.4
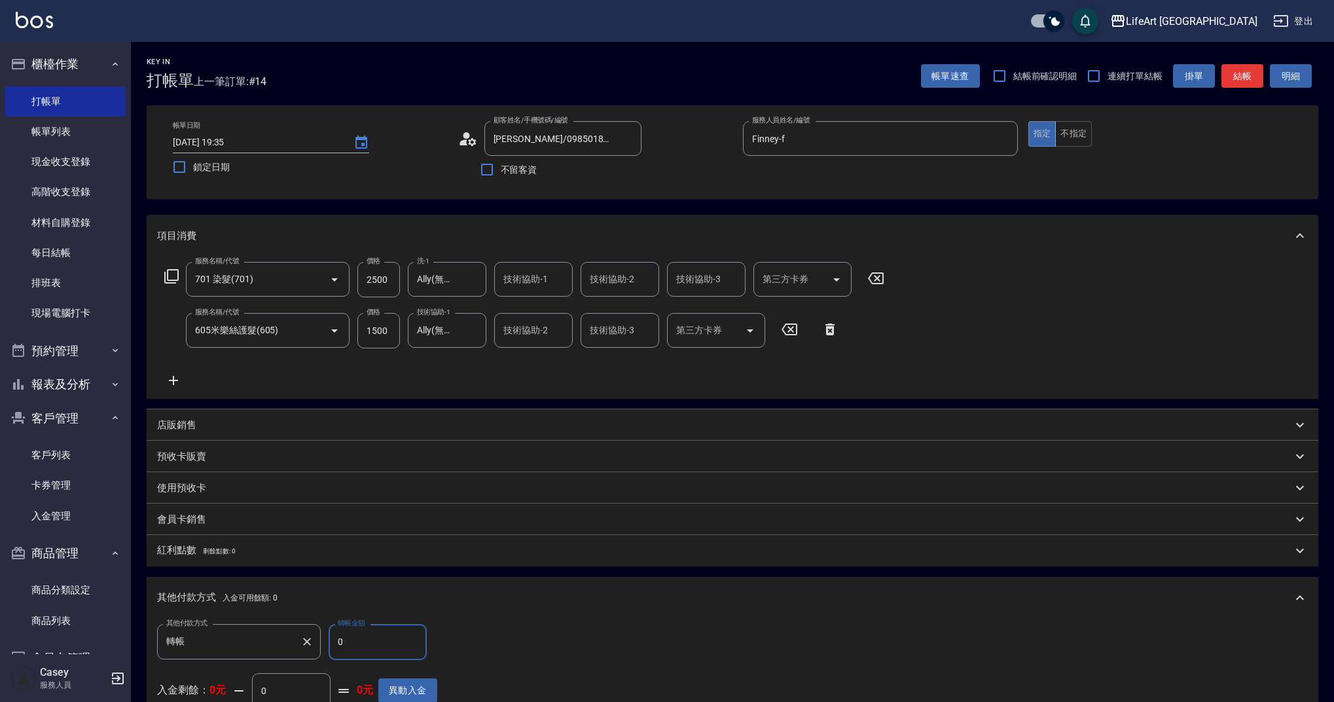
click at [312, 653] on div "其他付款方式 轉帳 其他付款方式 轉帳金額 0 轉帳金額" at bounding box center [297, 641] width 280 height 35
drag, startPoint x: 365, startPoint y: 647, endPoint x: 323, endPoint y: 640, distance: 42.5
click at [323, 640] on div "其他付款方式 轉帳 其他付款方式 轉帳金額 0 轉帳金額" at bounding box center [297, 641] width 280 height 35
type input "4000"
click at [1240, 79] on button "結帳" at bounding box center [1243, 76] width 42 height 24
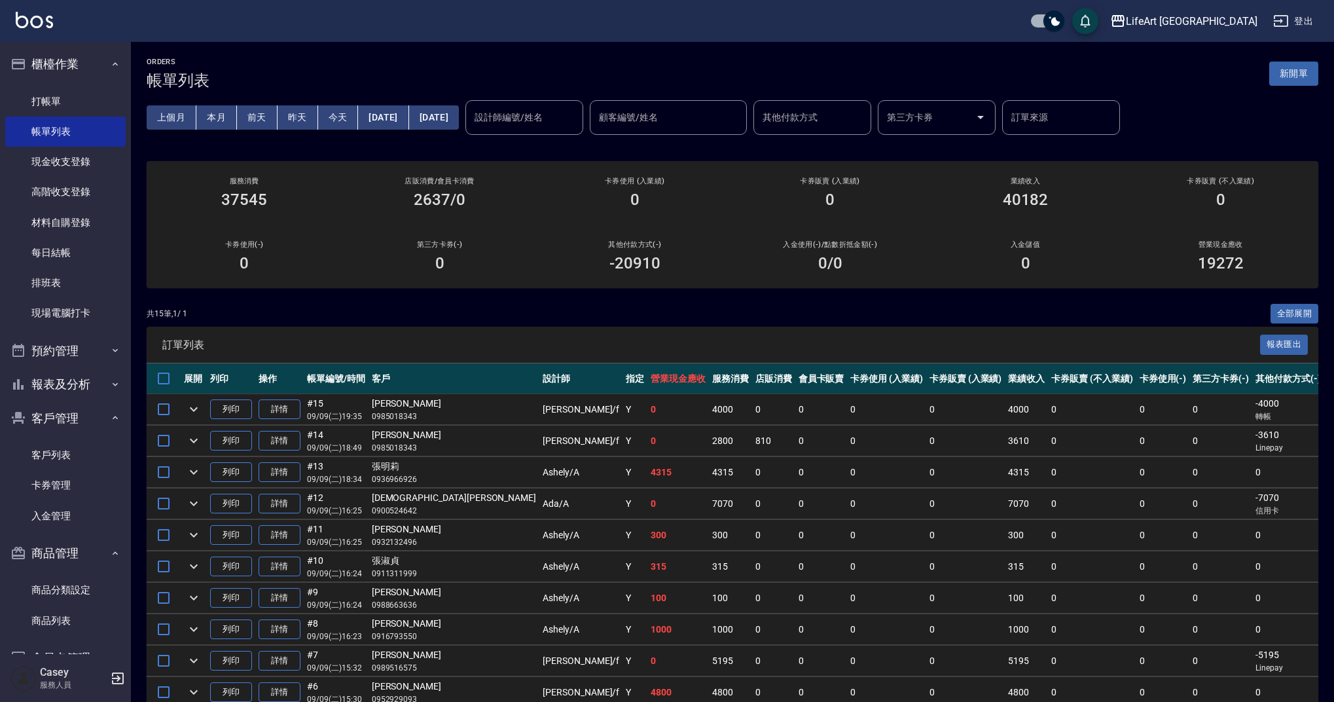
click at [1248, 83] on div "ORDERS 帳單列表 新開單" at bounding box center [733, 74] width 1172 height 32
click at [1271, 82] on button "新開單" at bounding box center [1293, 74] width 49 height 24
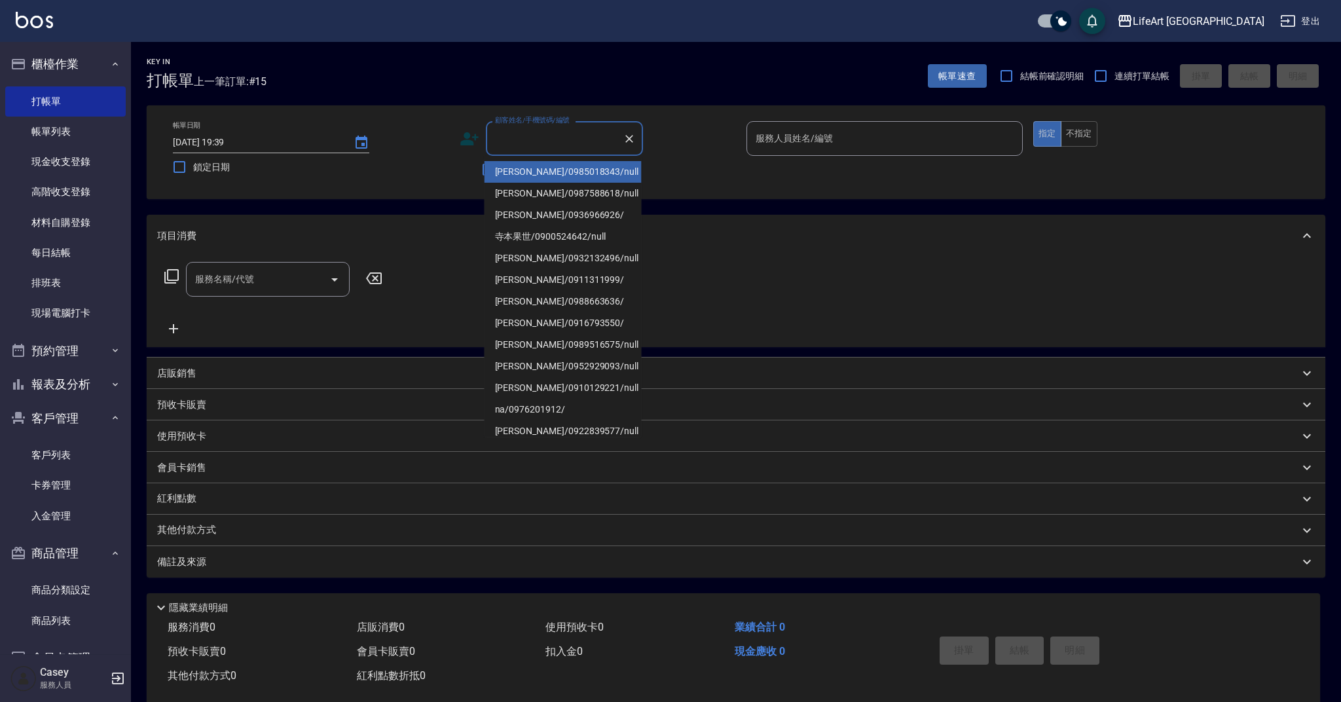
click at [567, 143] on input "顧客姓名/手機號碼/編號" at bounding box center [555, 138] width 126 height 23
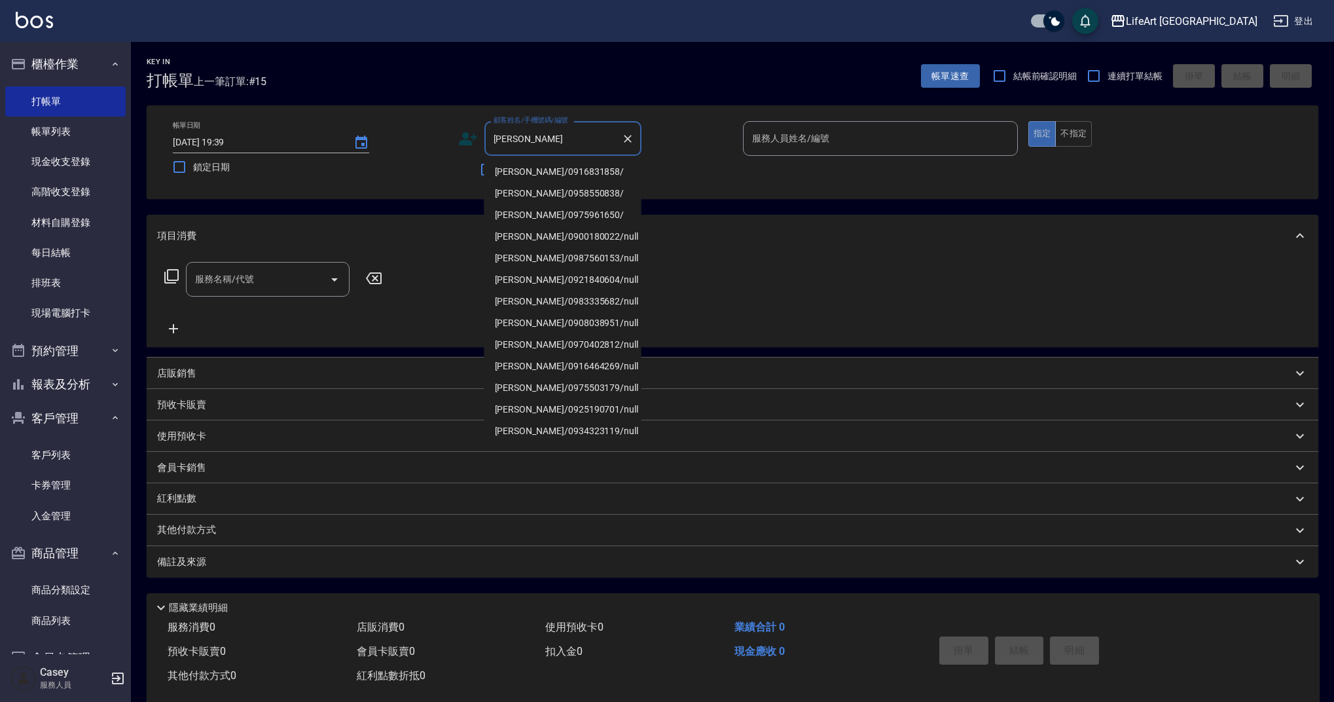
click at [564, 177] on li "[PERSON_NAME]/0916831858/" at bounding box center [562, 172] width 157 height 22
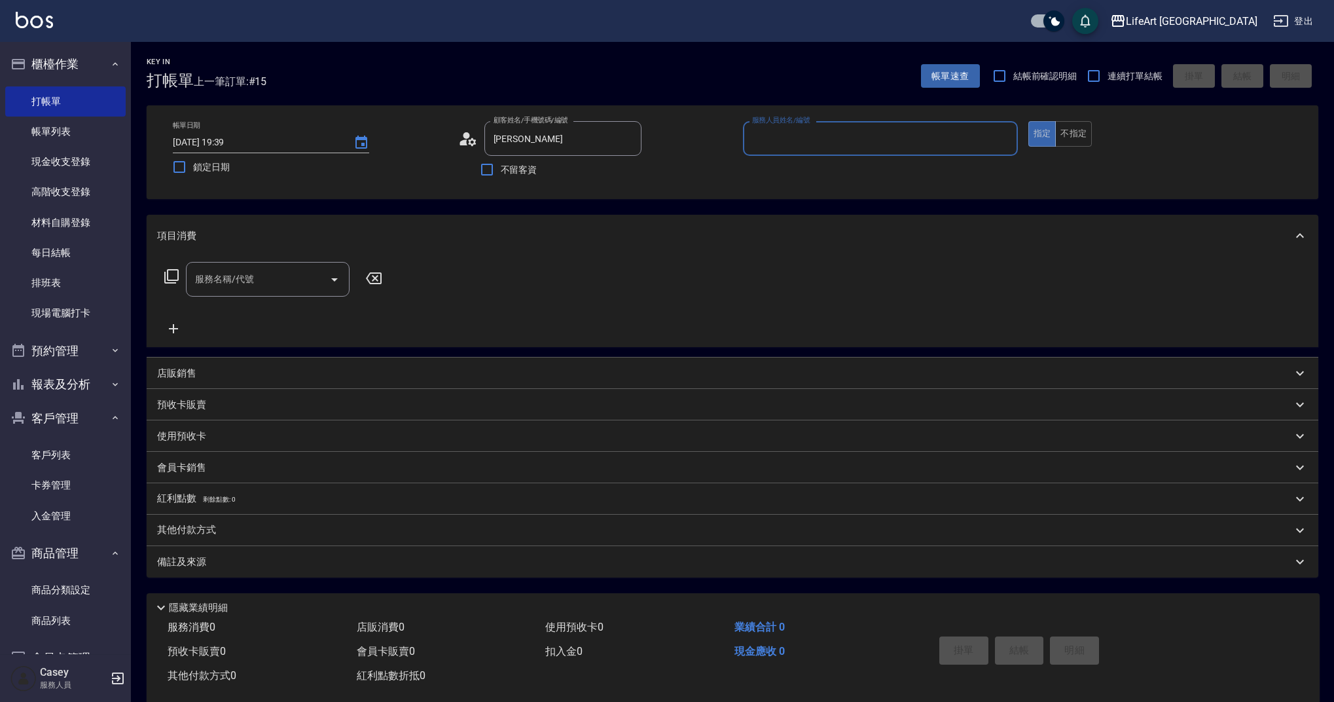
type input "[PERSON_NAME]/0916831858/"
type input "Ada-A"
click at [251, 278] on input "服務名稱/代號" at bounding box center [258, 283] width 132 height 23
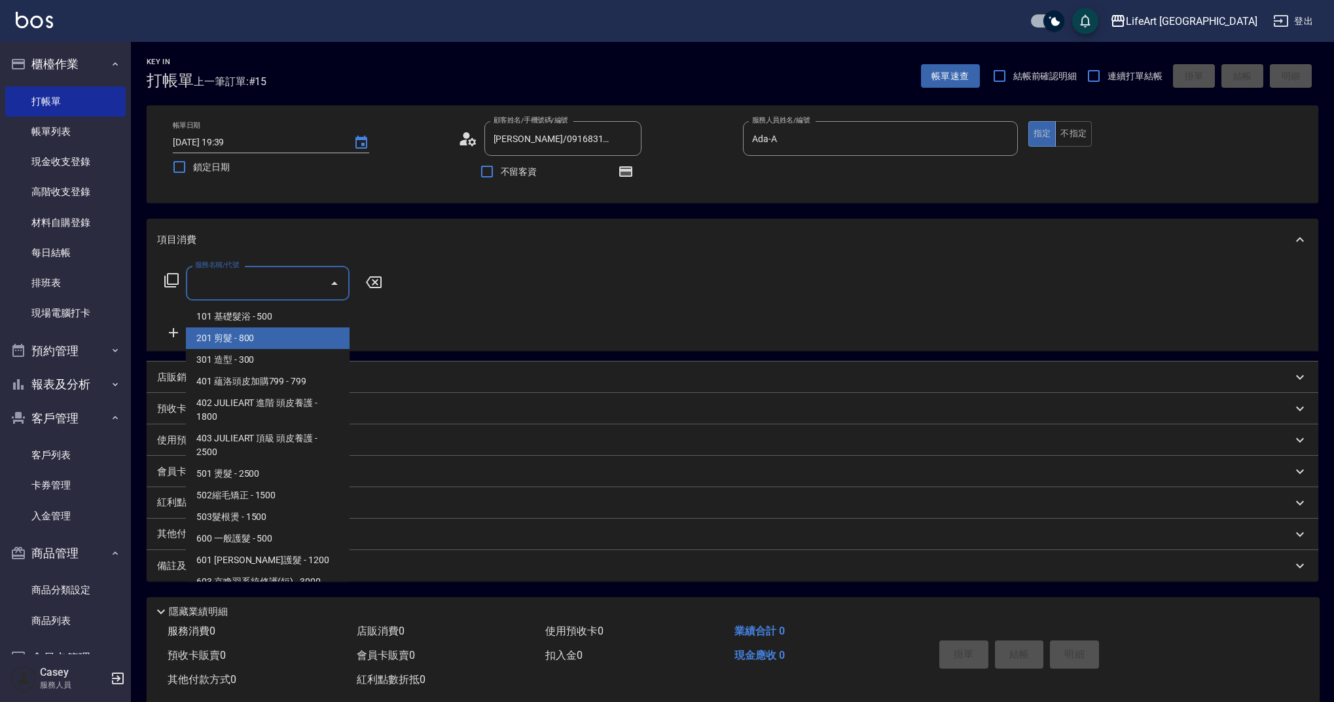
click at [259, 334] on span "201 剪髮 - 800" at bounding box center [268, 338] width 164 height 22
type input "201 剪髮(201)"
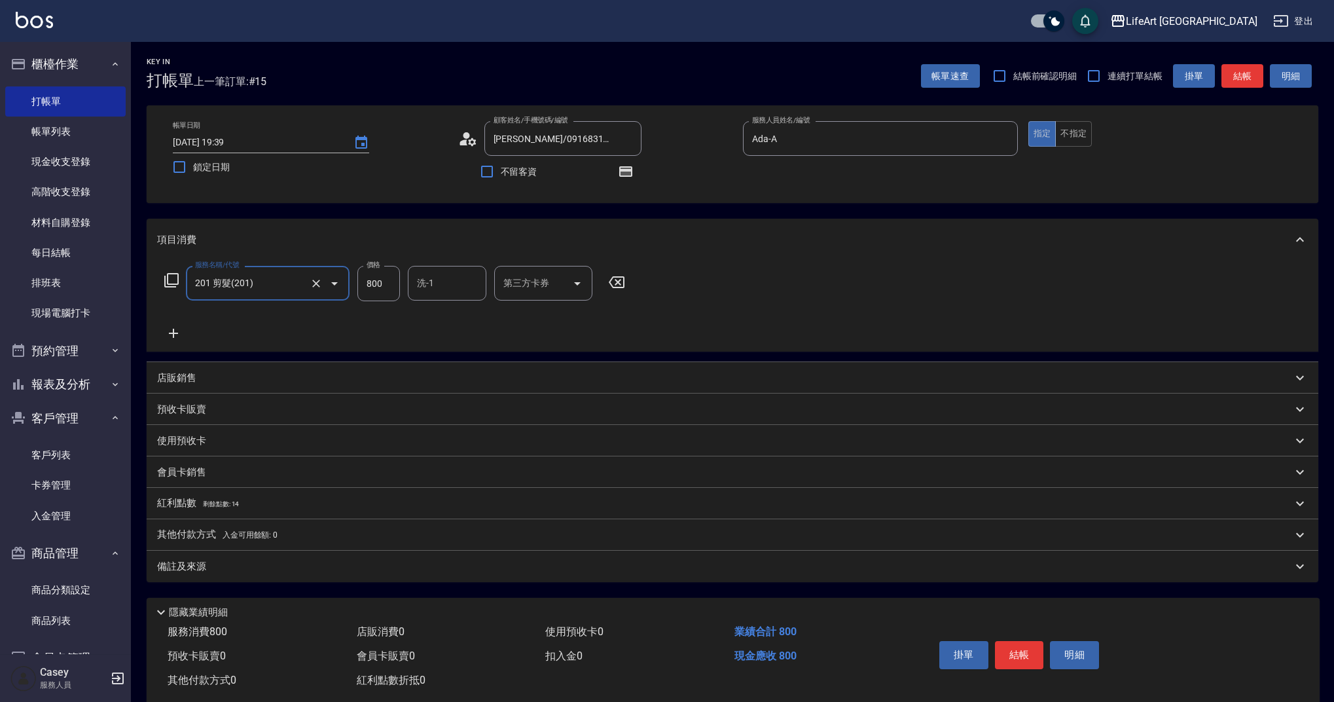
click at [390, 283] on input "800" at bounding box center [378, 283] width 43 height 35
type input "945"
click at [237, 574] on div "備註及來源" at bounding box center [733, 566] width 1172 height 31
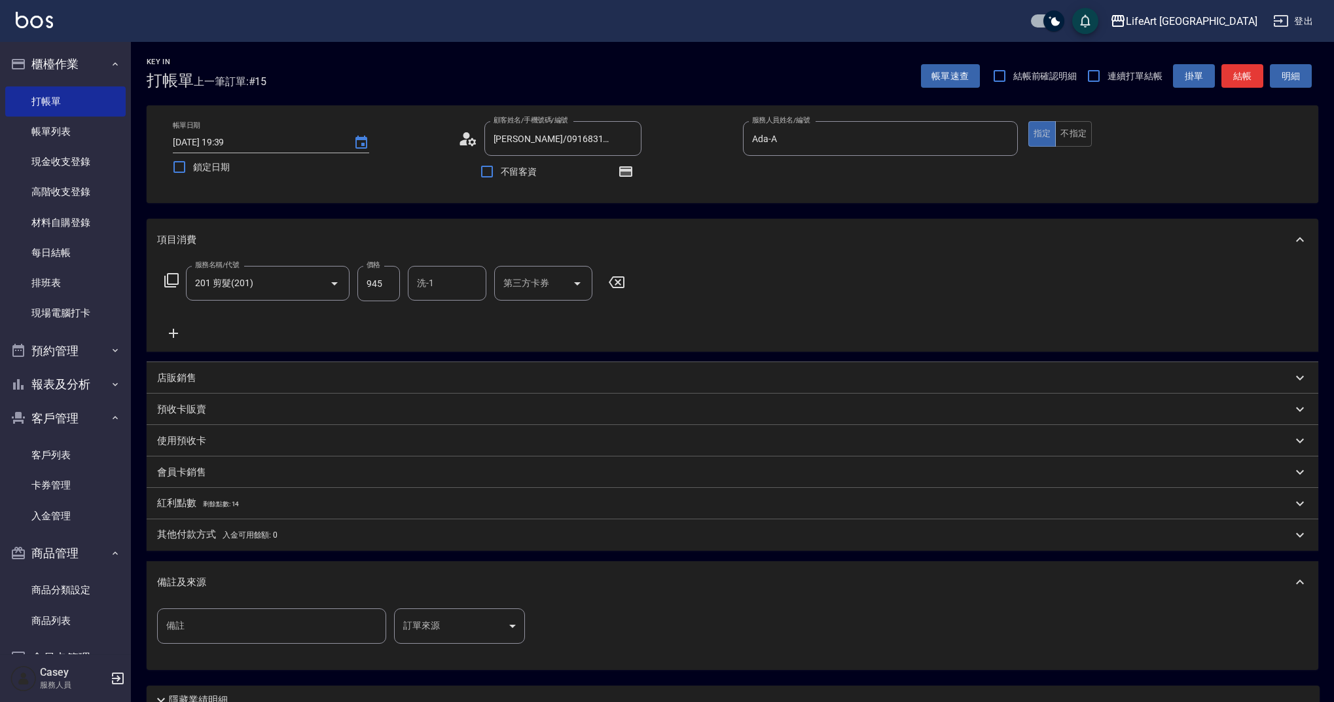
click at [429, 627] on body "LifeArt 蘆洲 登出 櫃檯作業 打帳單 帳單列表 現金收支登錄 高階收支登錄 材料自購登錄 每日結帳 排班表 現場電腦打卡 預約管理 預約管理 單日預約…" at bounding box center [667, 406] width 1334 height 812
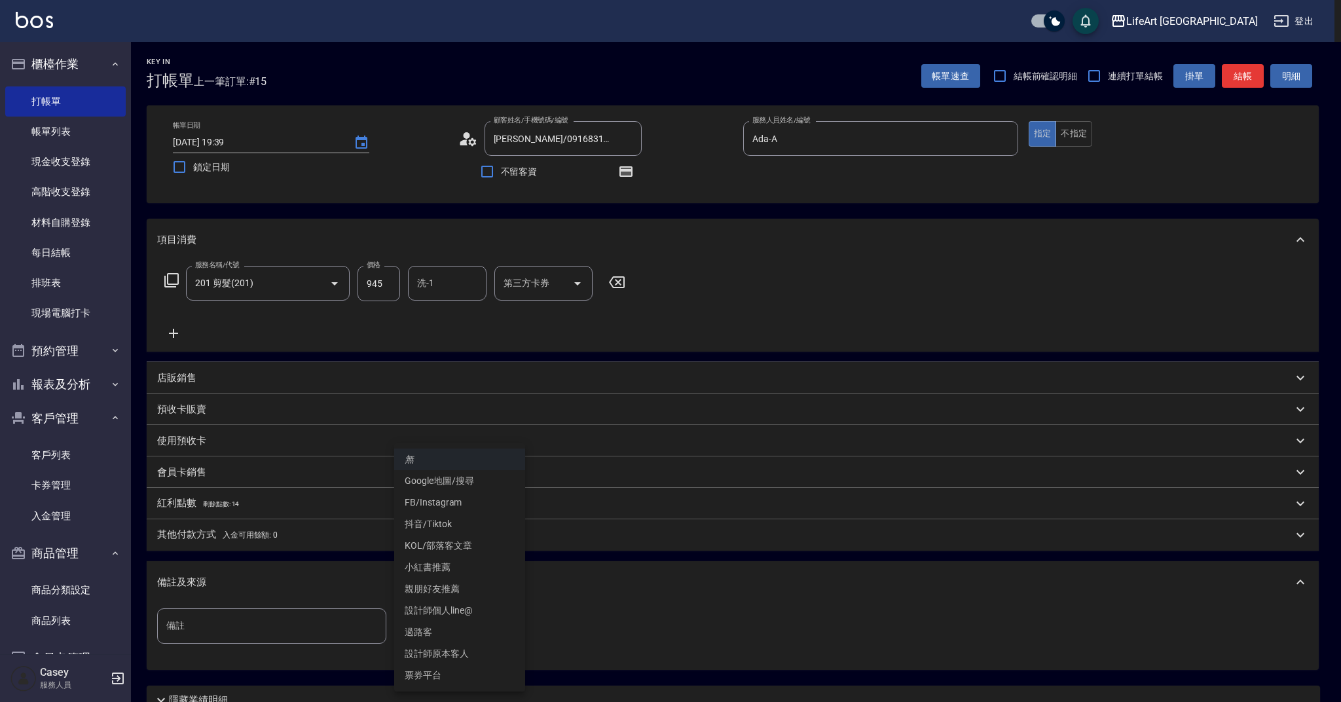
click at [429, 661] on li "設計師原本客人" at bounding box center [459, 654] width 131 height 22
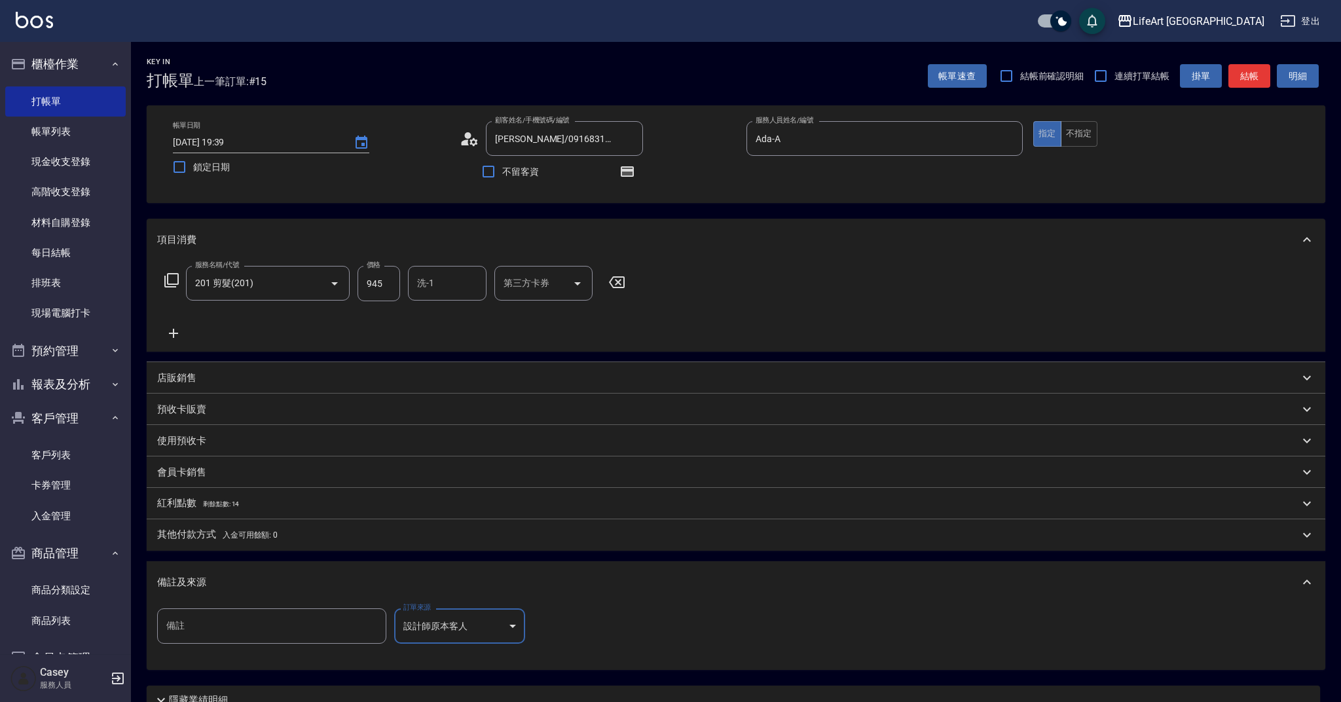
type input "設計師原本客人"
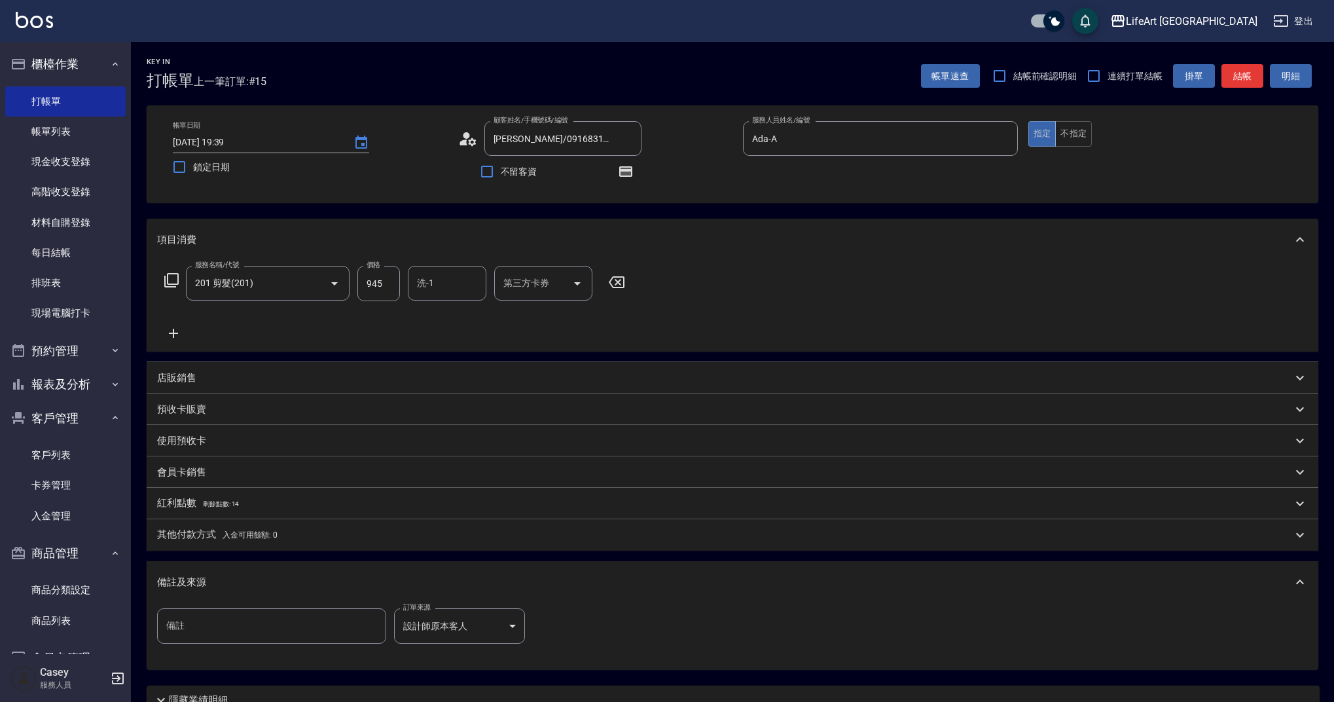
click at [216, 511] on p "紅利點數 剩餘點數: 14" at bounding box center [198, 503] width 82 height 14
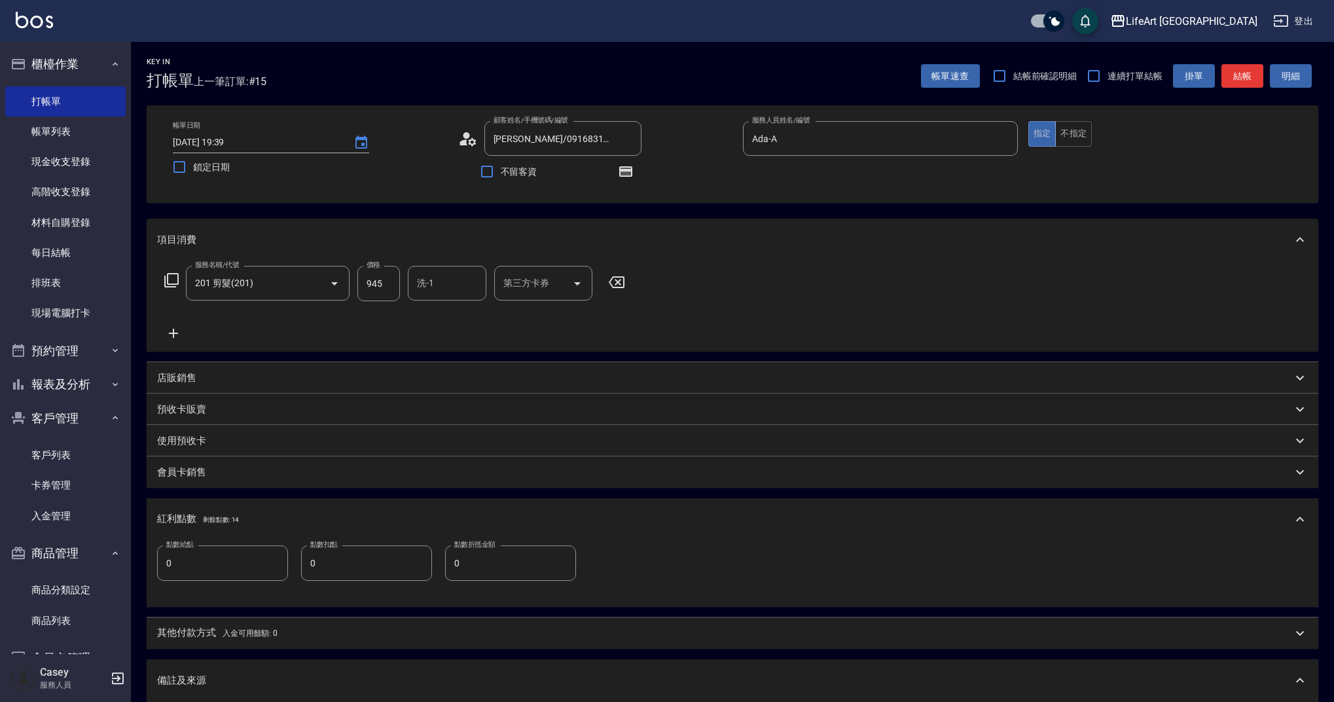
click at [214, 545] on div "點數給點 0 點數給點 點數扣點 0 點數扣點 點數折抵金額 0 點數折抵金額" at bounding box center [733, 573] width 1172 height 67
click at [215, 549] on input "0" at bounding box center [222, 562] width 131 height 35
click at [210, 564] on input "0" at bounding box center [222, 562] width 131 height 35
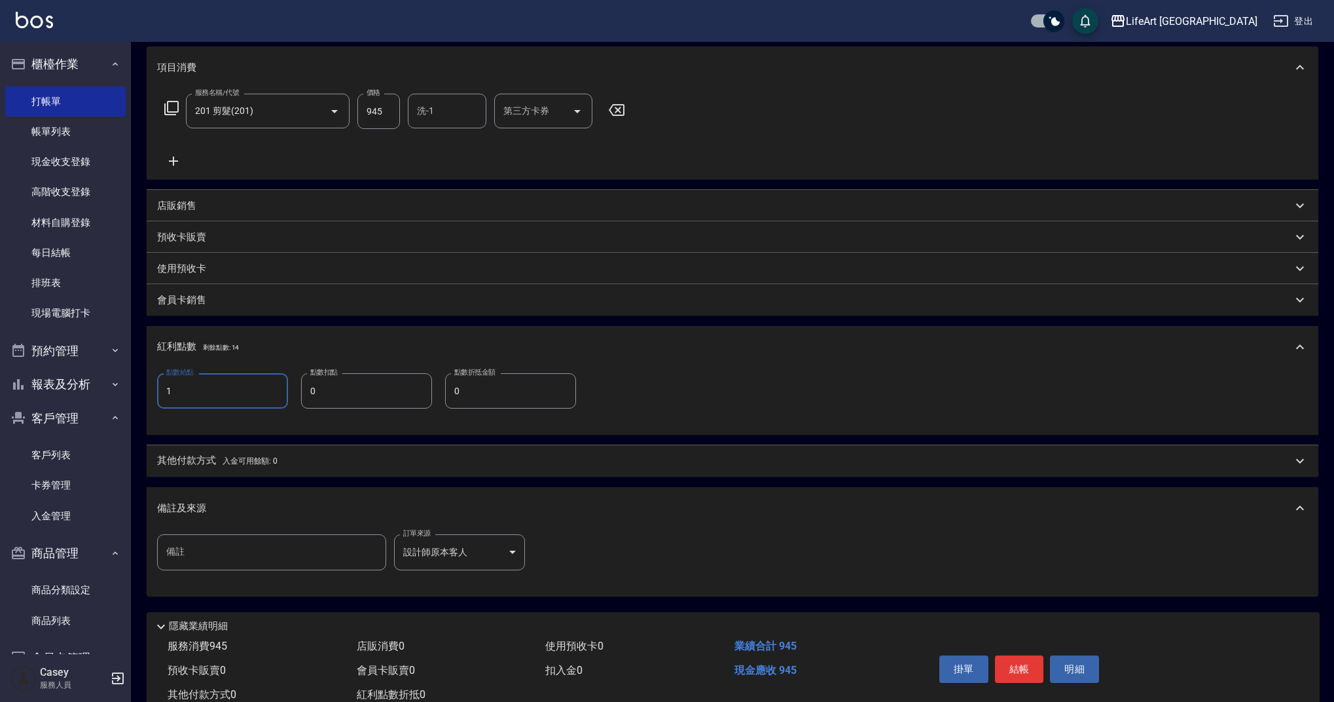
scroll to position [214, 0]
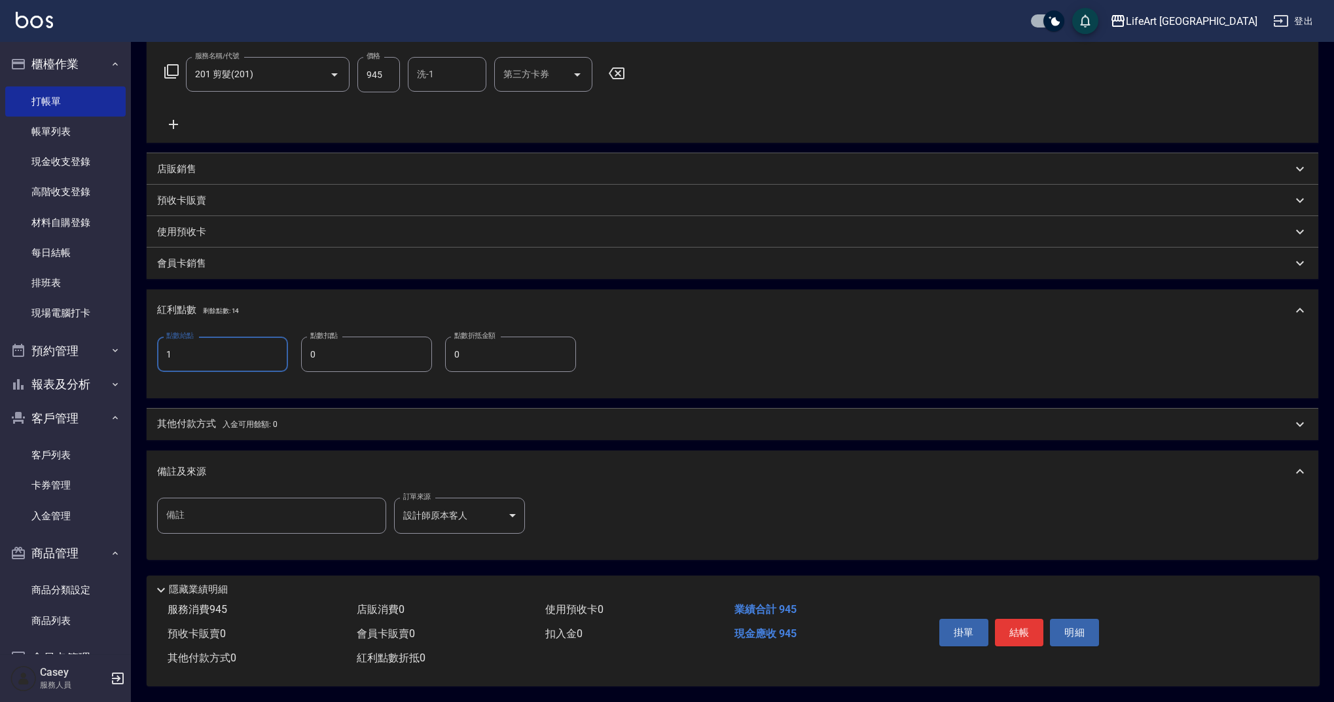
type input "1"
click at [1047, 624] on div "掛單 結帳 明細" at bounding box center [1019, 633] width 171 height 41
click at [1010, 630] on button "結帳" at bounding box center [1019, 632] width 49 height 27
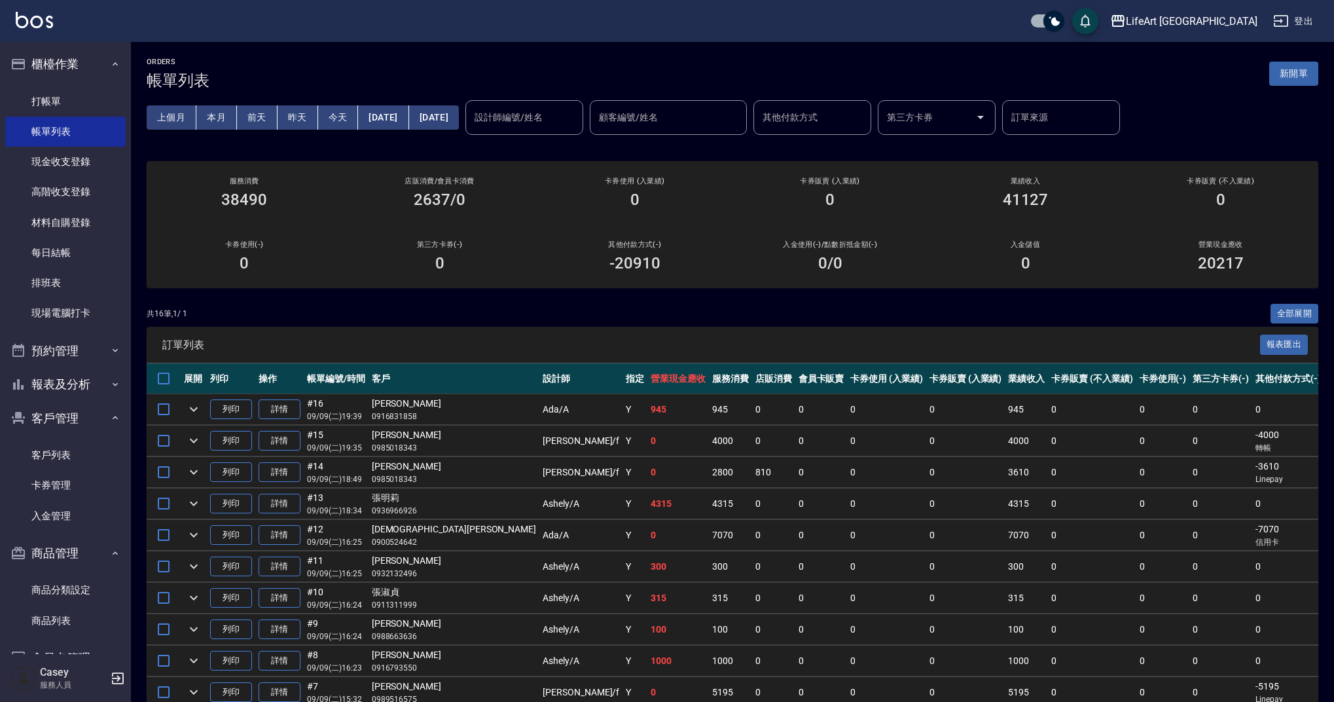
click at [583, 117] on div "設計師編號/姓名 設計師編號/姓名" at bounding box center [524, 117] width 118 height 35
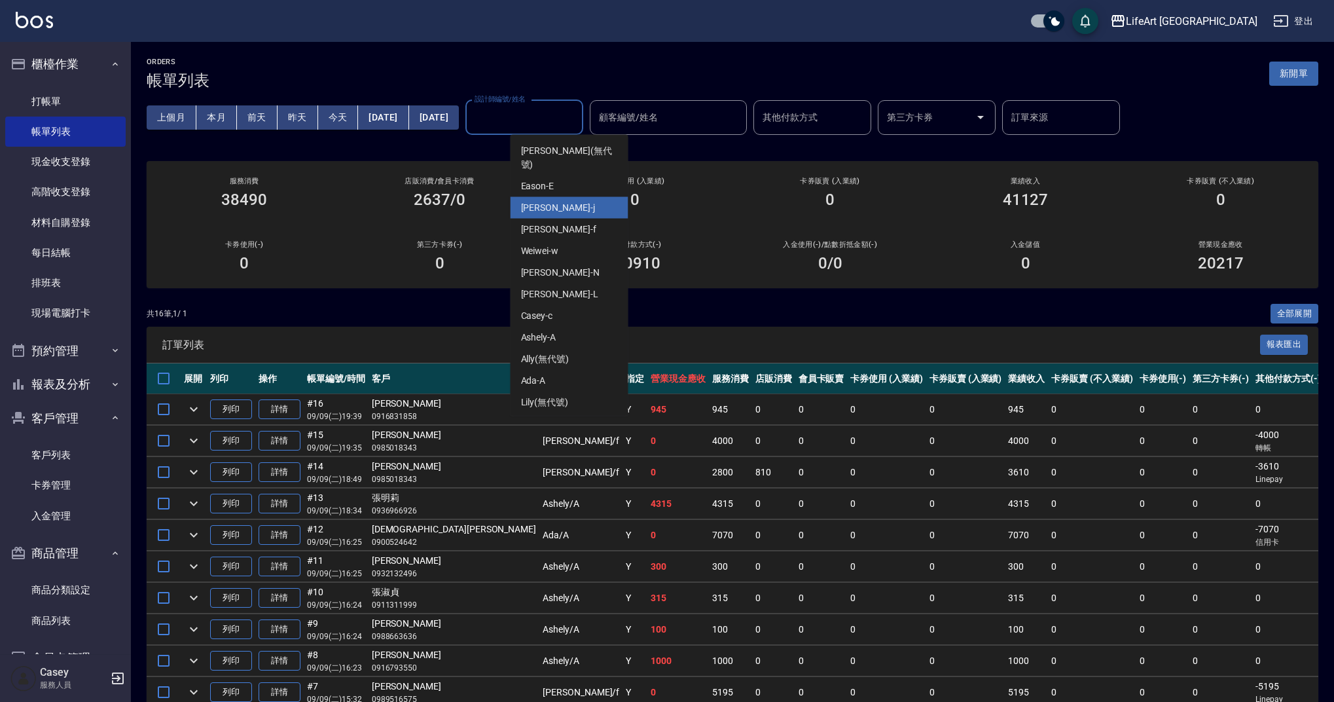
click at [560, 202] on div "[PERSON_NAME]" at bounding box center [570, 208] width 118 height 22
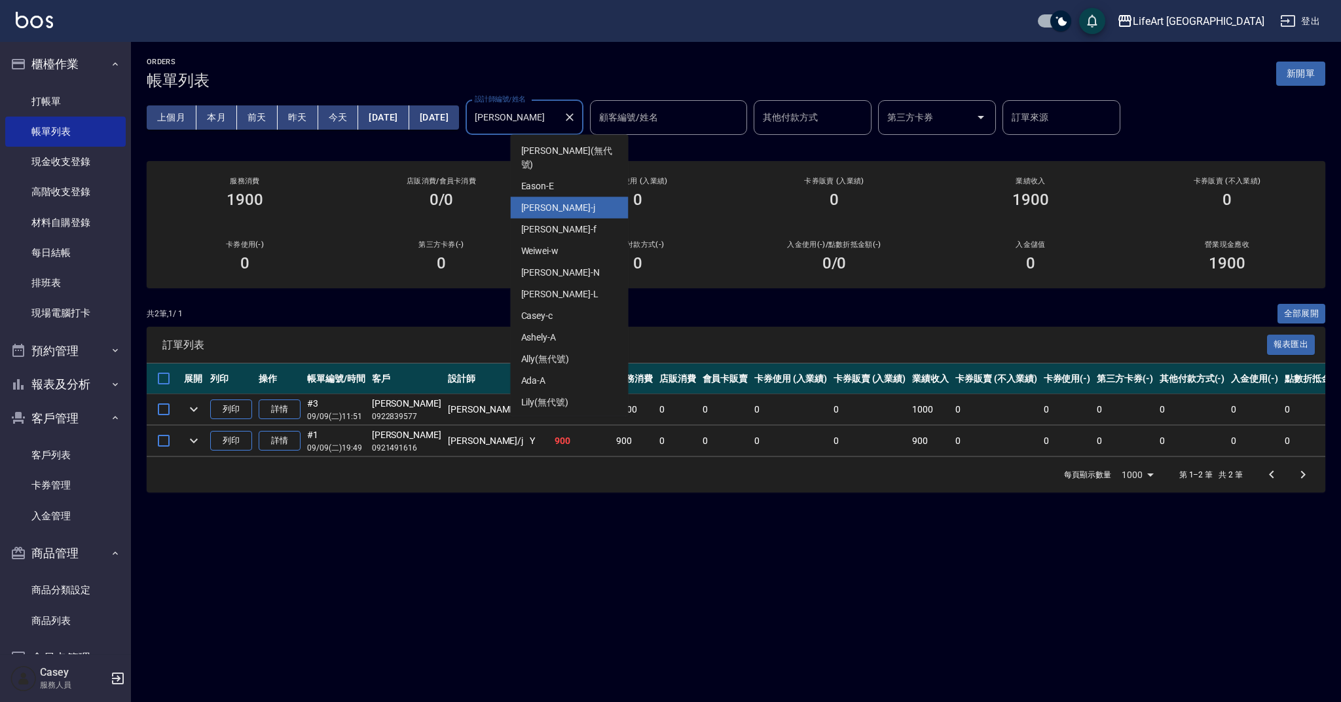
click at [558, 120] on input "[PERSON_NAME]" at bounding box center [514, 117] width 86 height 23
click at [561, 223] on div "Finney -f" at bounding box center [570, 230] width 118 height 22
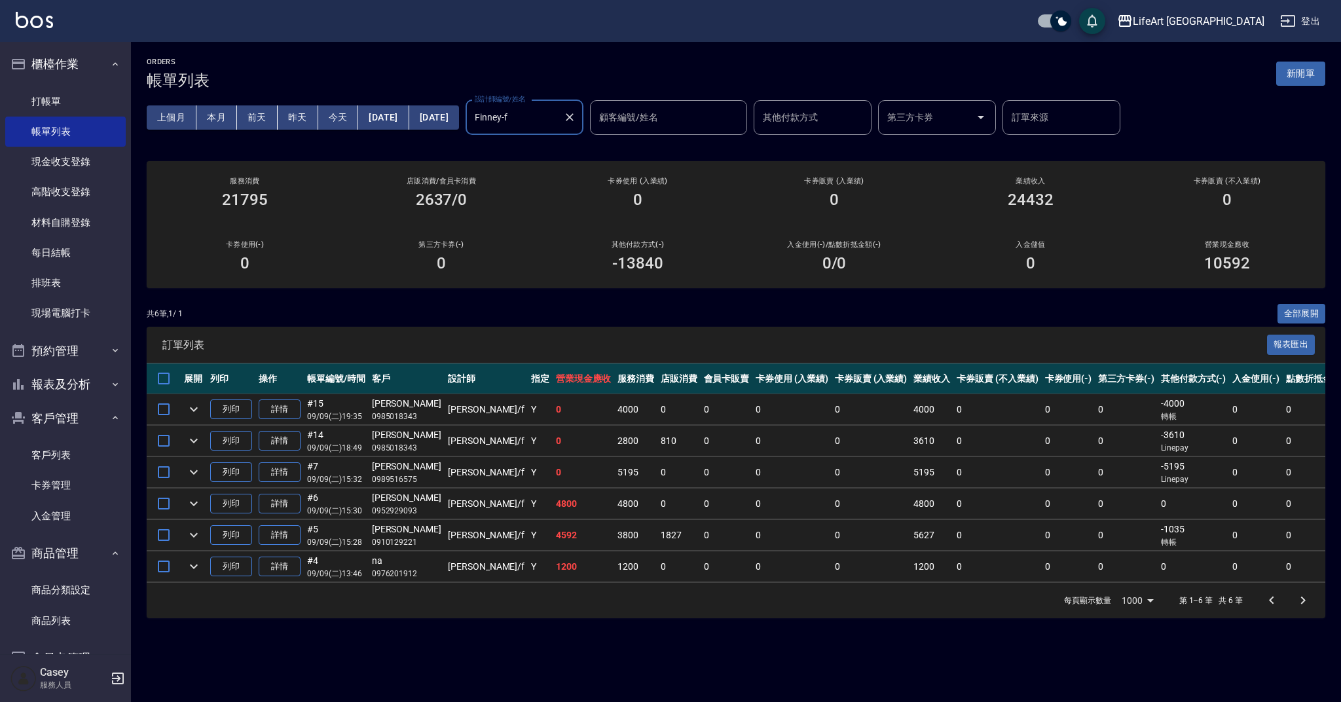
click at [547, 118] on input "Finney-f" at bounding box center [514, 117] width 86 height 23
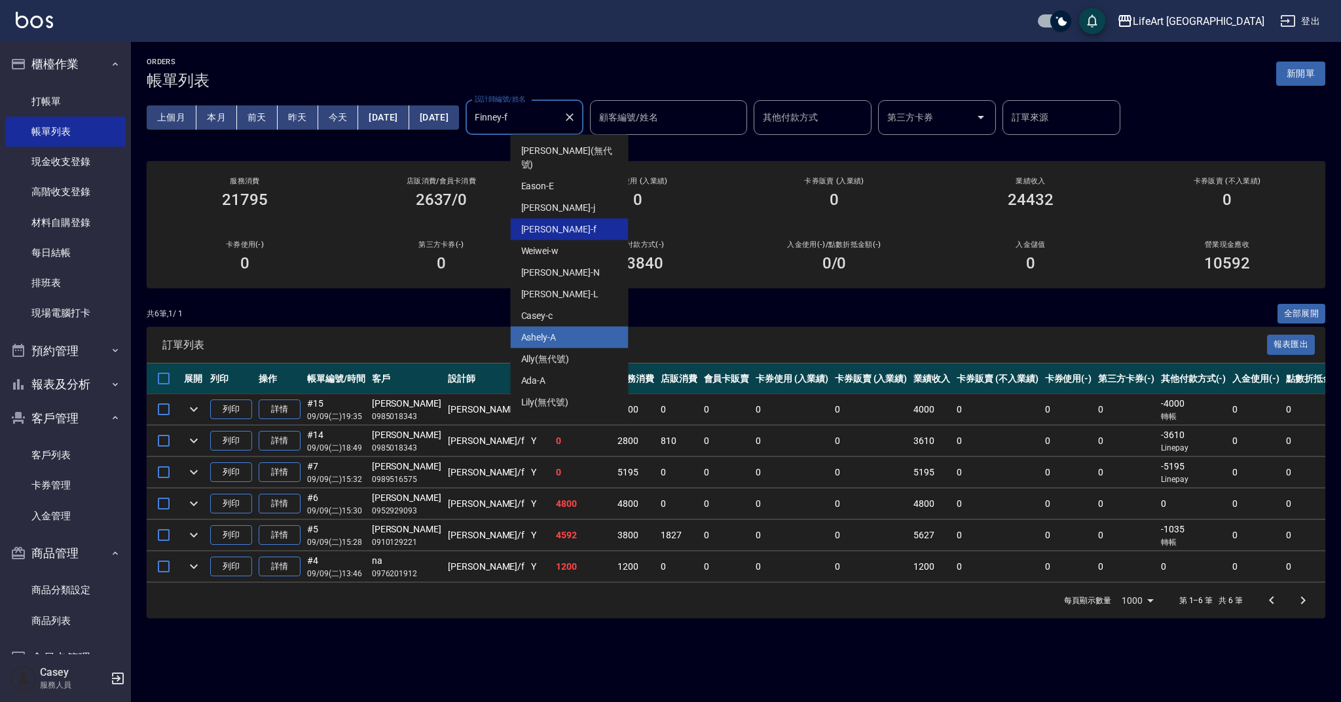
click at [565, 328] on div "Ashely -A" at bounding box center [570, 338] width 118 height 22
type input "Ashely-A"
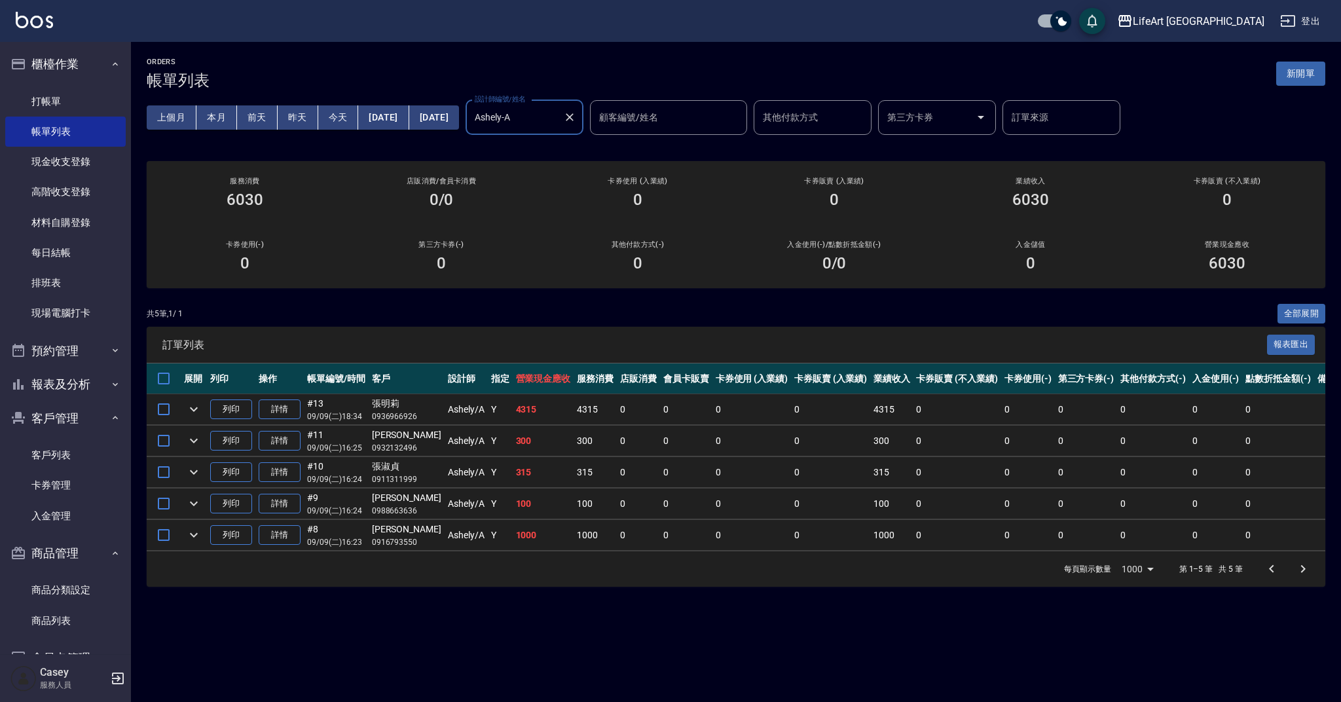
click at [576, 117] on icon "Clear" at bounding box center [569, 117] width 13 height 13
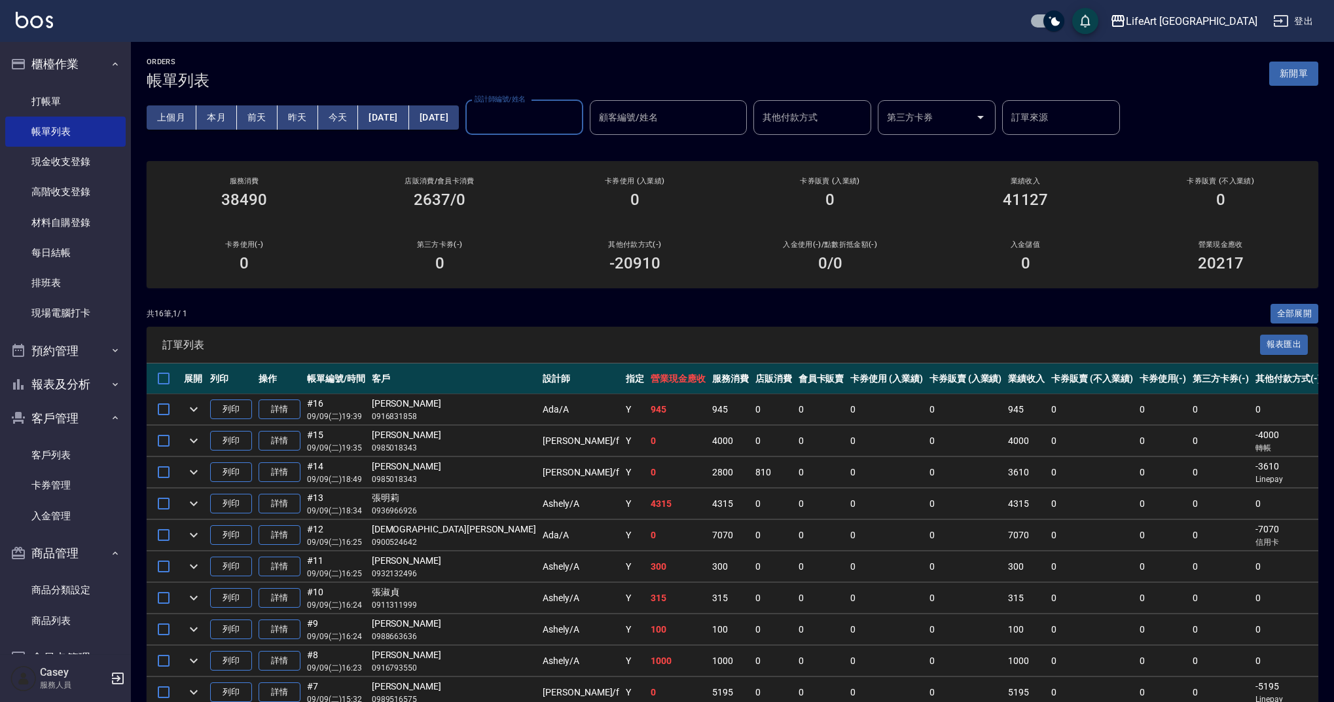
click at [519, 77] on div "ORDERS 帳單列表 新開單" at bounding box center [733, 74] width 1172 height 32
click at [77, 418] on button "客戶管理" at bounding box center [65, 418] width 120 height 34
click at [71, 259] on link "每日結帳" at bounding box center [65, 253] width 120 height 30
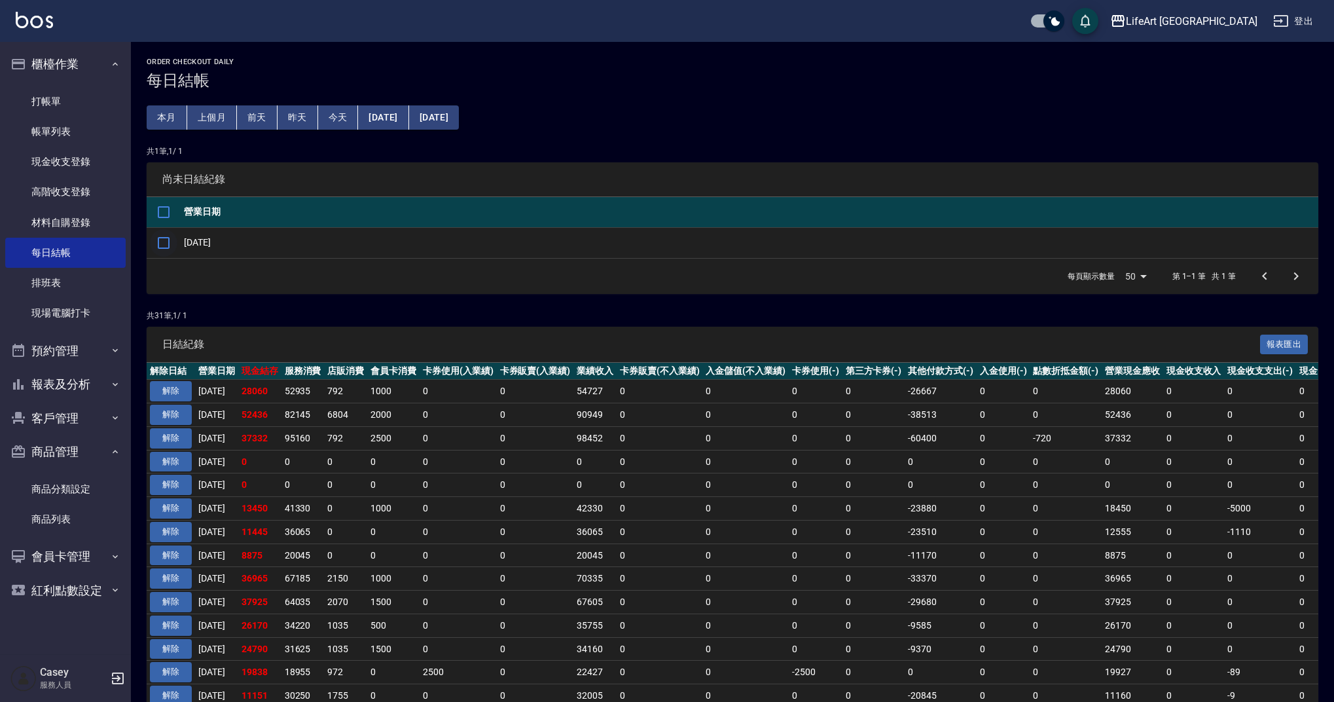
click at [153, 239] on input "checkbox" at bounding box center [163, 242] width 27 height 27
checkbox input "true"
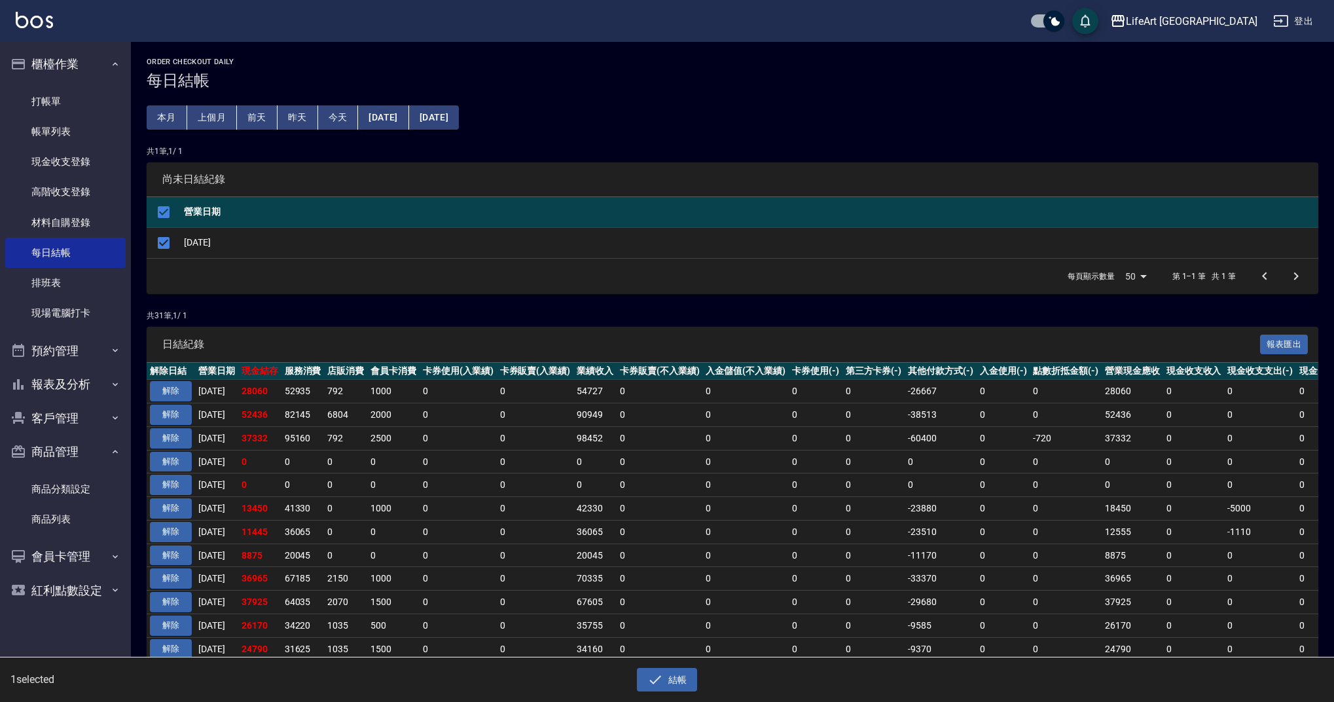
click at [679, 693] on div "1 selected 結帳" at bounding box center [667, 679] width 1334 height 45
click at [684, 675] on button "結帳" at bounding box center [667, 680] width 61 height 24
click at [623, 61] on button "確定" at bounding box center [620, 53] width 42 height 20
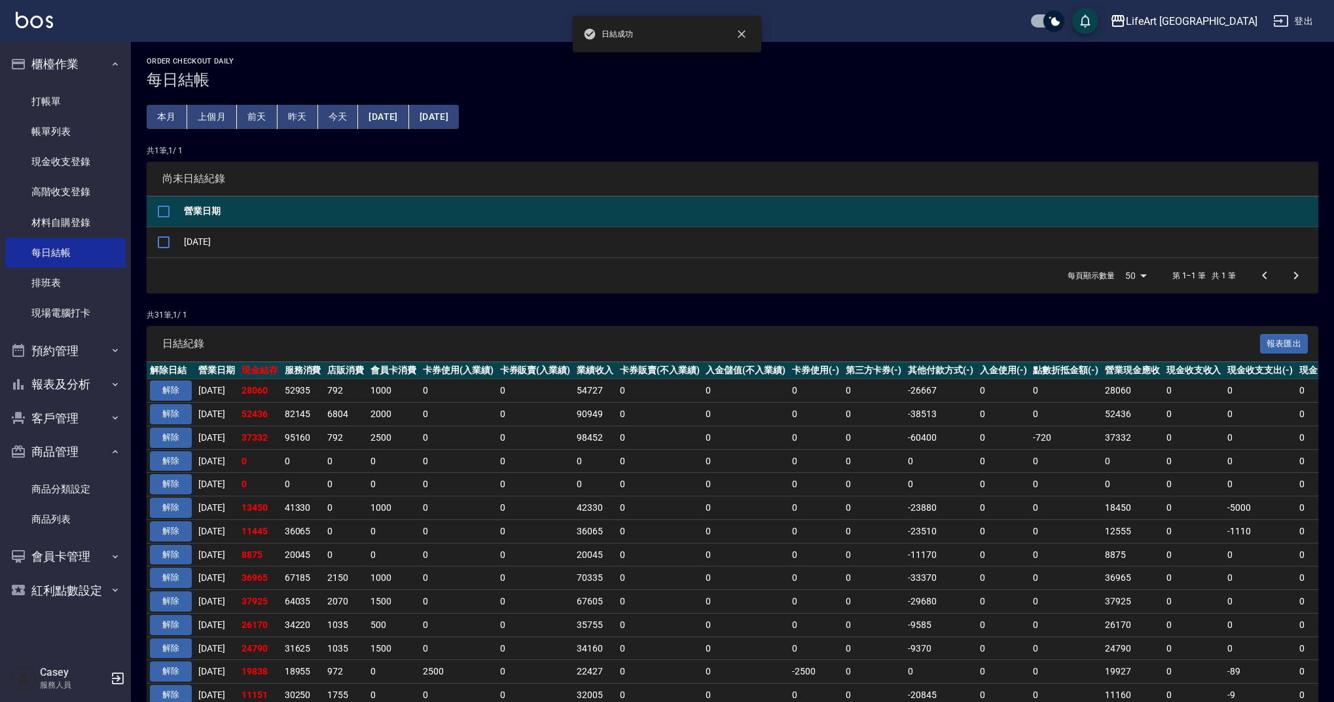
checkbox input "false"
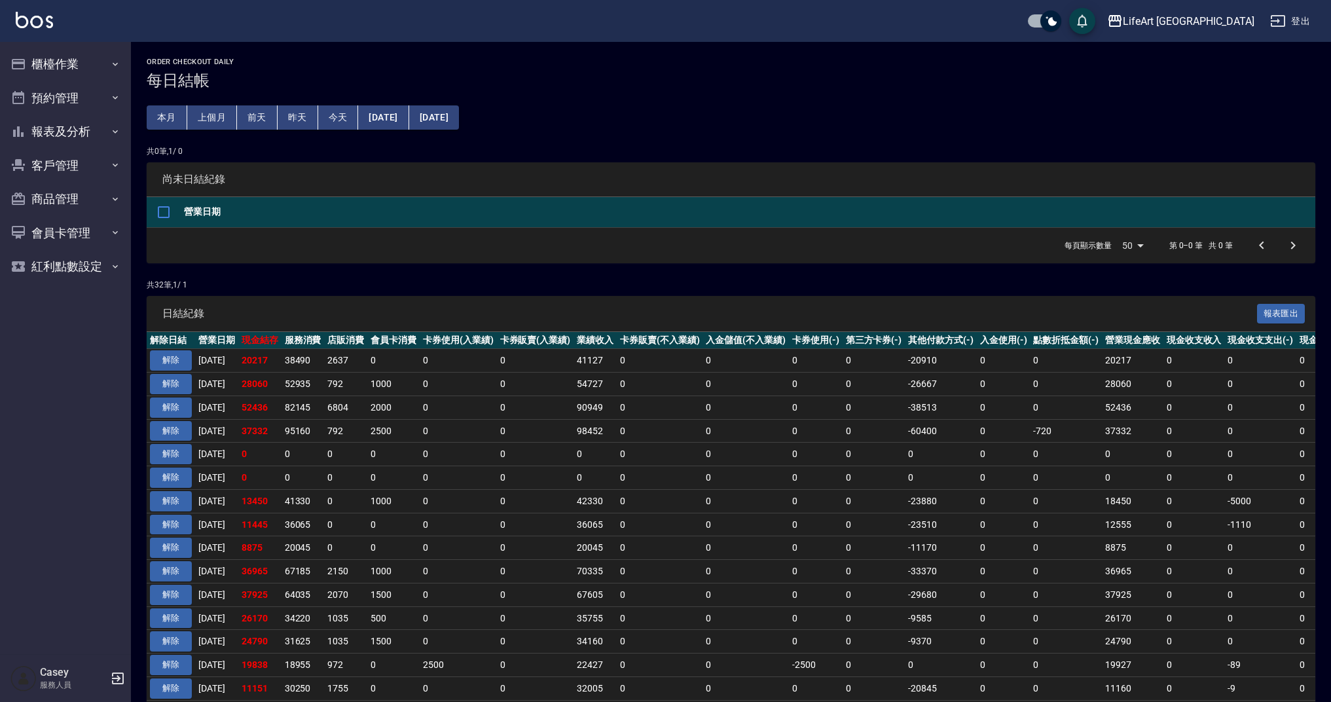
scroll to position [1, 0]
